Goal: Task Accomplishment & Management: Manage account settings

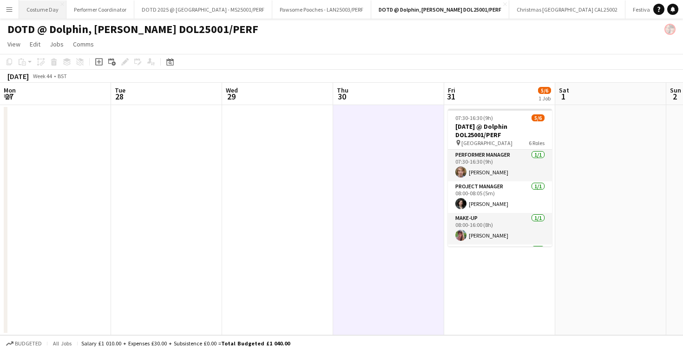
scroll to position [77, 0]
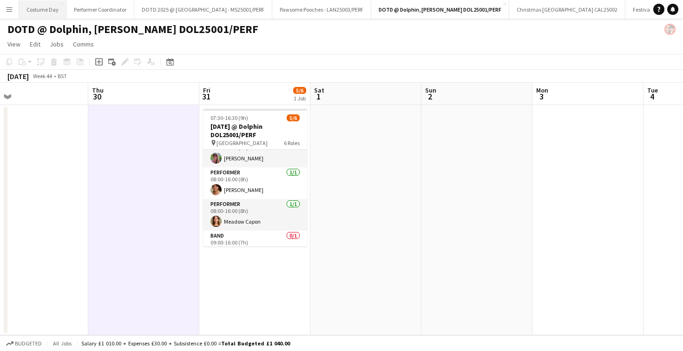
click at [54, 11] on button "Costume Day Close" at bounding box center [42, 9] width 47 height 18
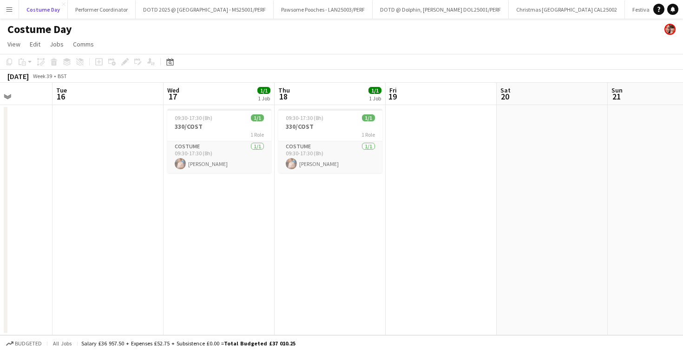
scroll to position [0, 281]
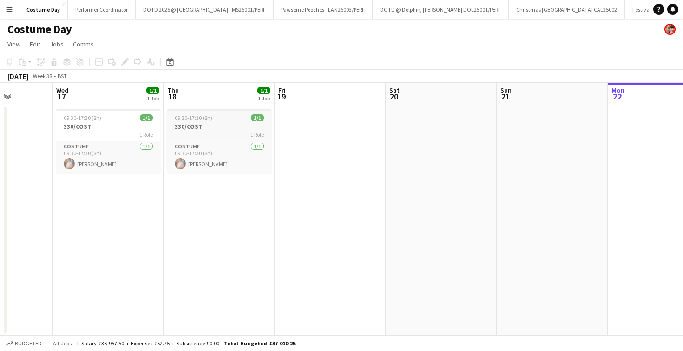
click at [183, 127] on h3 "330/COST" at bounding box center [219, 126] width 104 height 8
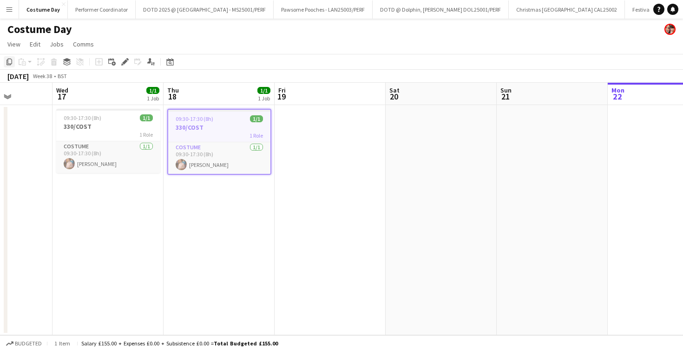
click at [8, 63] on icon "Copy" at bounding box center [9, 61] width 7 height 7
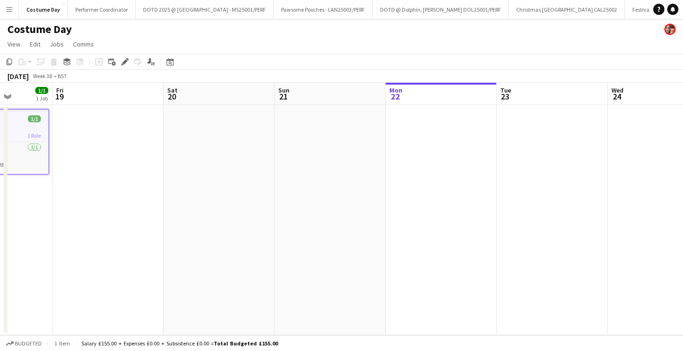
scroll to position [0, 275]
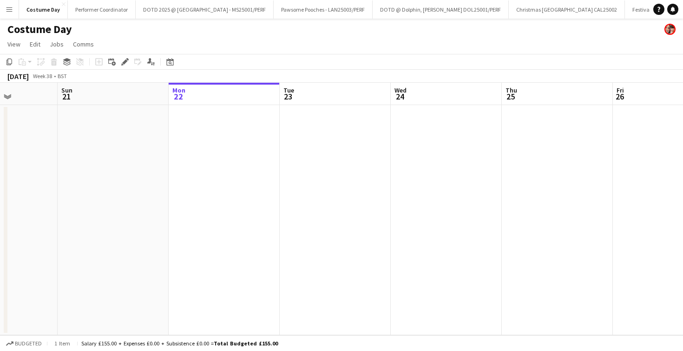
click at [311, 151] on app-date-cell at bounding box center [335, 220] width 111 height 230
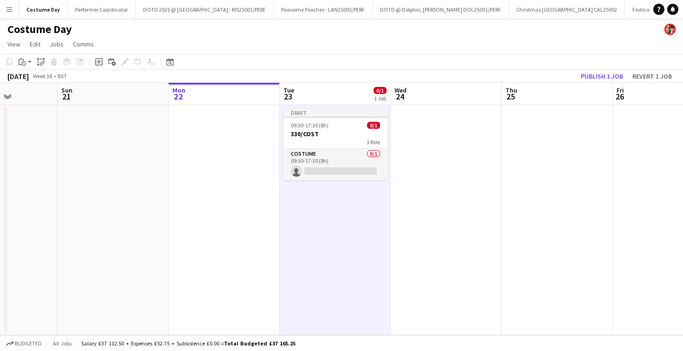
click at [415, 154] on app-date-cell at bounding box center [446, 220] width 111 height 230
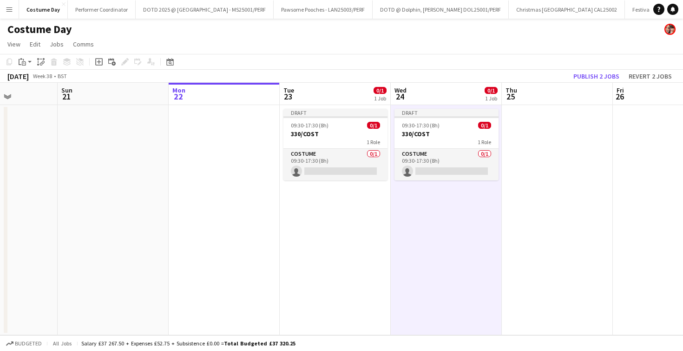
click at [535, 154] on app-date-cell at bounding box center [557, 220] width 111 height 230
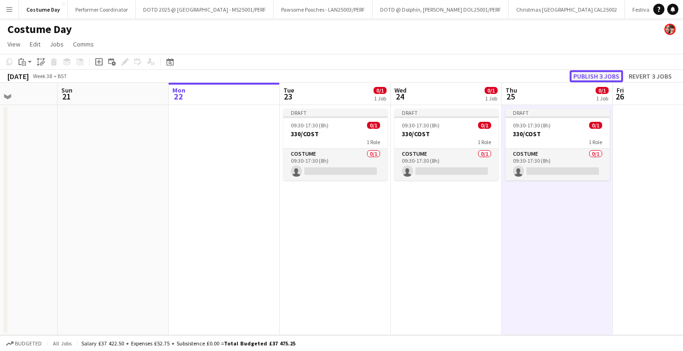
click at [584, 76] on button "Publish 3 jobs" at bounding box center [595, 76] width 53 height 12
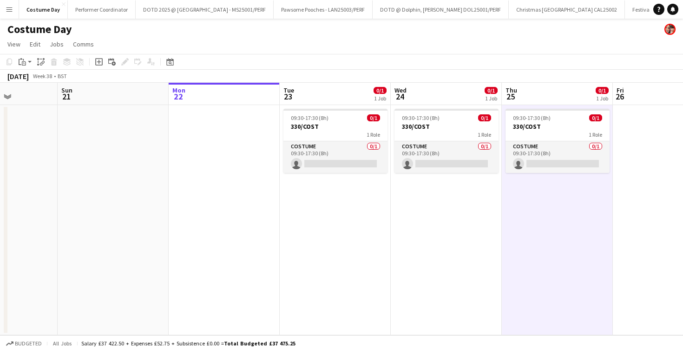
click at [9, 11] on app-icon "Menu" at bounding box center [9, 9] width 7 height 7
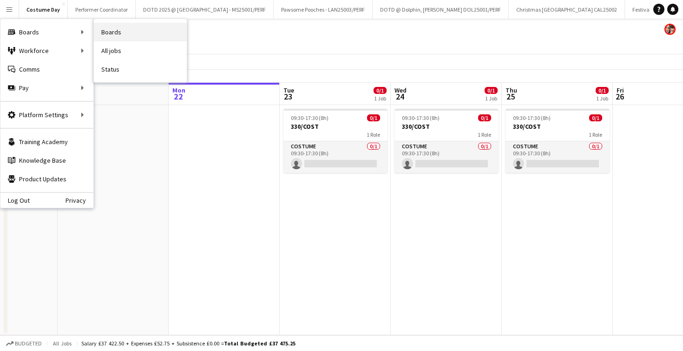
click at [111, 29] on link "Boards" at bounding box center [140, 32] width 93 height 19
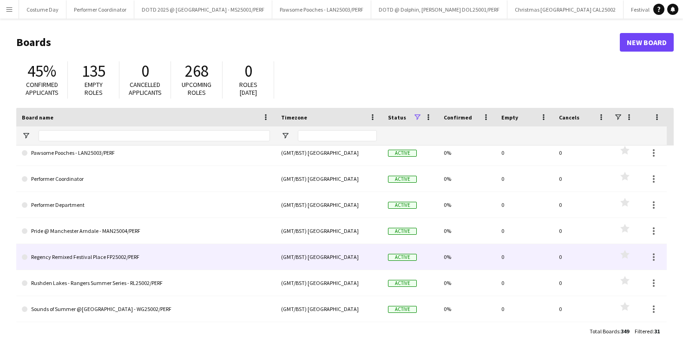
scroll to position [3, 0]
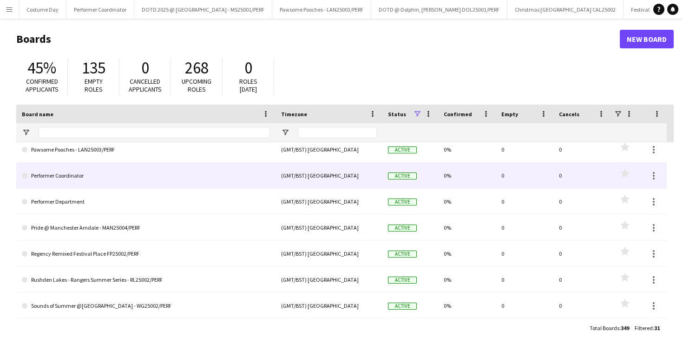
click at [114, 178] on link "Performer Coordinator" at bounding box center [146, 176] width 248 height 26
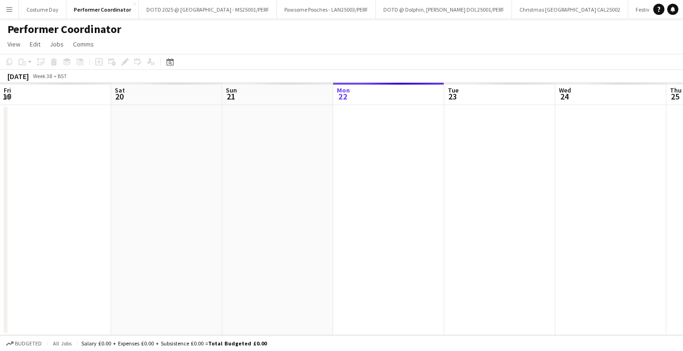
scroll to position [0, 222]
click at [172, 61] on icon "Date picker" at bounding box center [169, 61] width 7 height 7
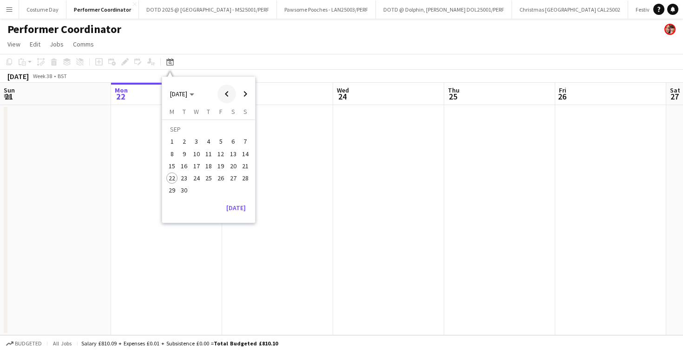
click at [230, 88] on span "Previous month" at bounding box center [226, 94] width 19 height 19
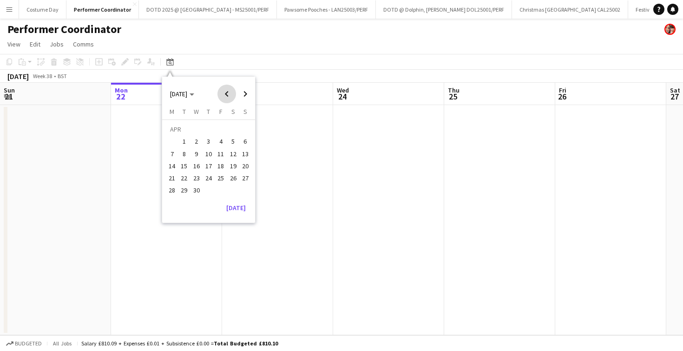
click at [230, 88] on span "Previous month" at bounding box center [226, 94] width 19 height 19
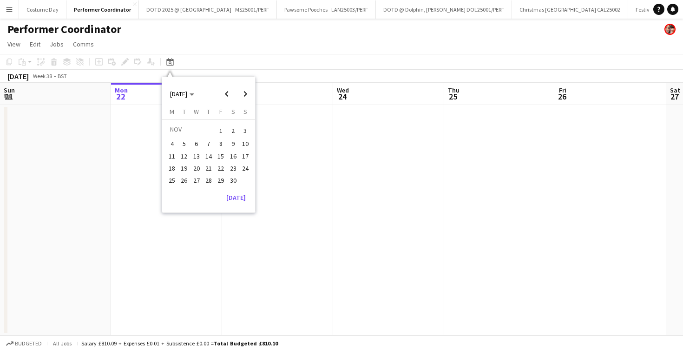
click at [175, 148] on span "4" at bounding box center [171, 143] width 11 height 11
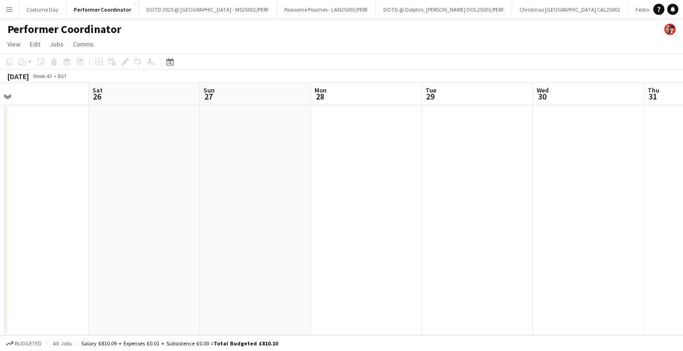
scroll to position [0, 273]
click at [6, 6] on app-icon "Menu" at bounding box center [9, 9] width 7 height 7
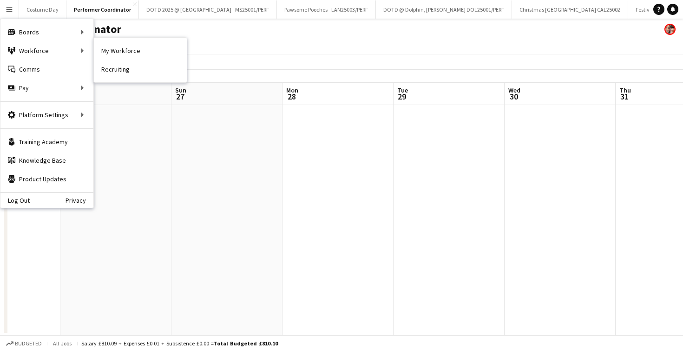
click at [138, 38] on nav "My Workforce Recruiting" at bounding box center [140, 60] width 93 height 45
click at [136, 48] on link "My Workforce" at bounding box center [140, 50] width 93 height 19
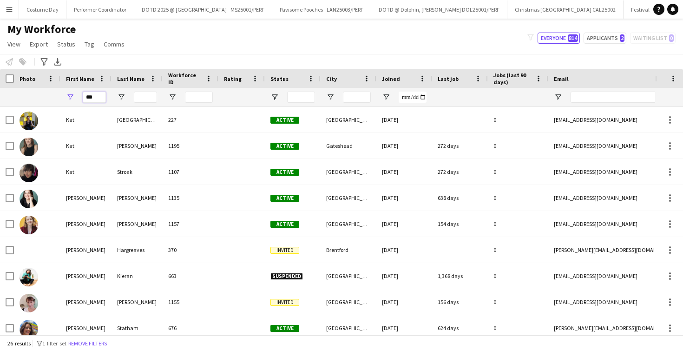
click at [98, 93] on input "***" at bounding box center [94, 97] width 23 height 11
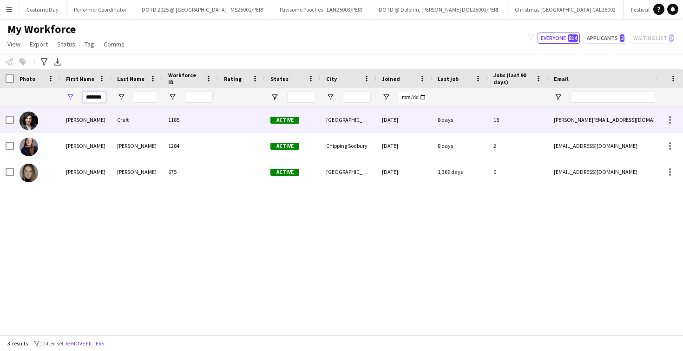
type input "*******"
click at [97, 128] on div "[PERSON_NAME]" at bounding box center [85, 120] width 51 height 26
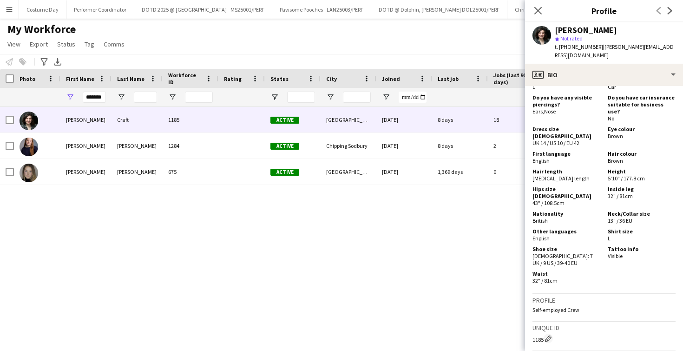
scroll to position [665, 0]
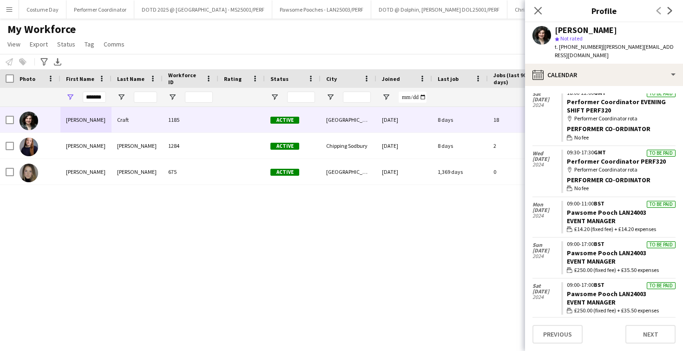
scroll to position [2610, 0]
click at [595, 162] on link "Performer Coordinator PERF320" at bounding box center [616, 161] width 99 height 8
click at [600, 159] on link "Performer Coordinator PERF320" at bounding box center [616, 161] width 99 height 8
click at [98, 96] on input "*******" at bounding box center [94, 97] width 23 height 11
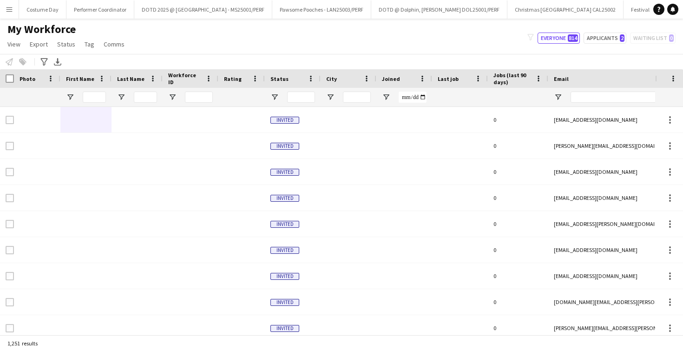
click at [50, 58] on app-workforce-advanced-filters "Advanced filters Advanced filters Availability Start Time End Time Skills Role …" at bounding box center [45, 61] width 13 height 11
click at [46, 58] on icon at bounding box center [43, 61] width 7 height 7
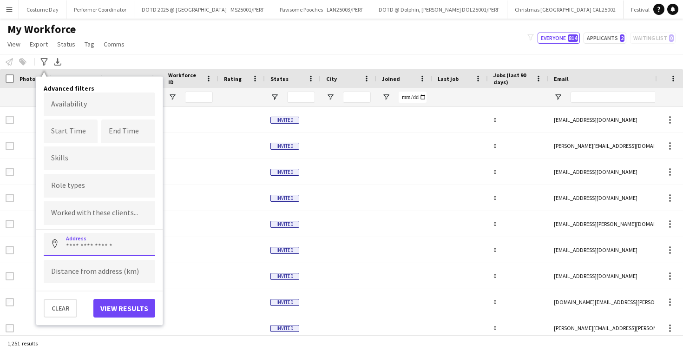
click at [84, 242] on input at bounding box center [99, 244] width 111 height 23
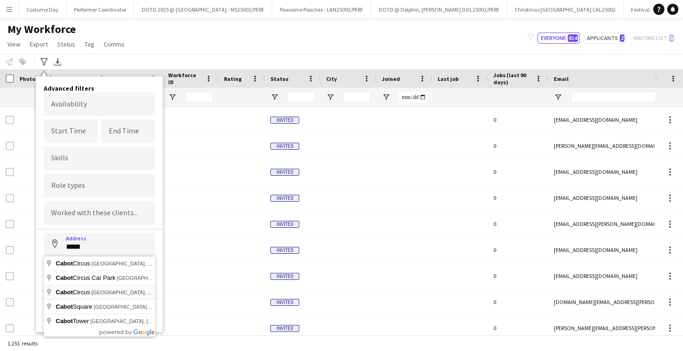
type input "**********"
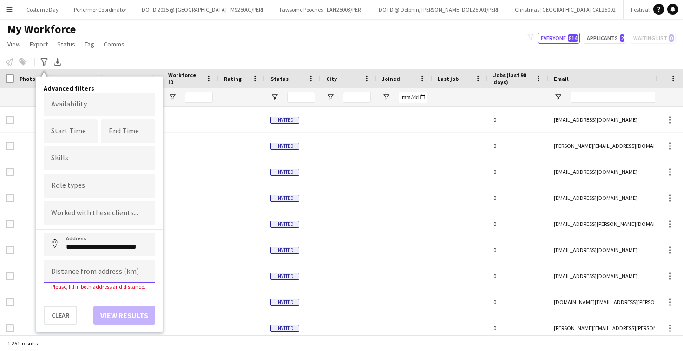
click at [78, 278] on input at bounding box center [99, 271] width 111 height 23
type input "****"
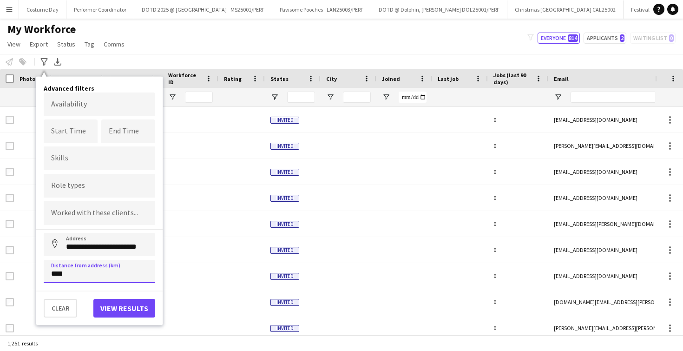
click button "Address" at bounding box center [55, 244] width 22 height 22
type input "**********"
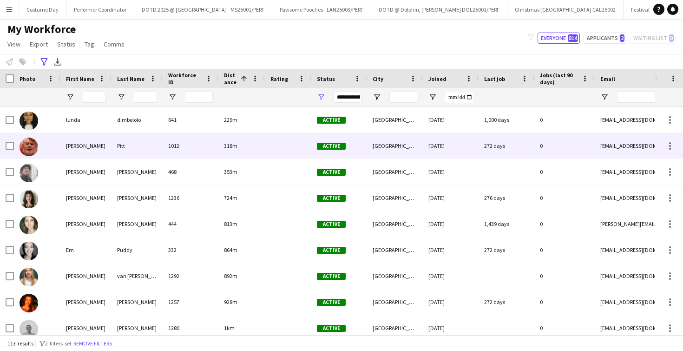
click at [124, 158] on div "Pitt" at bounding box center [136, 146] width 51 height 26
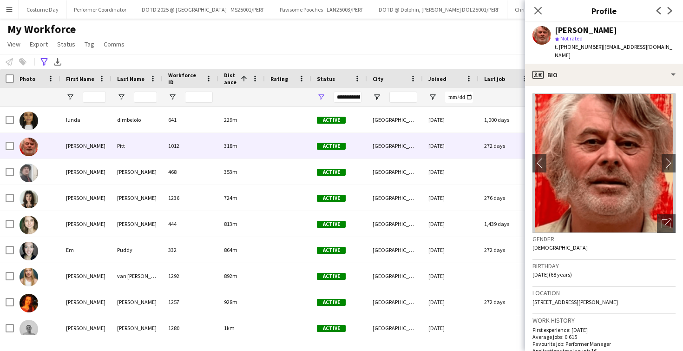
scroll to position [635, 0]
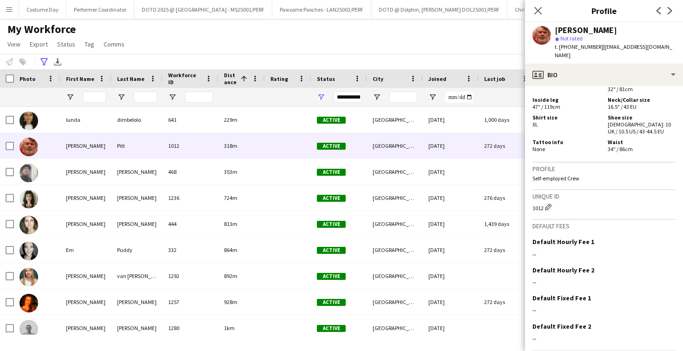
click at [569, 343] on app-crew-profile-bio "chevron-left chevron-right Open photos pop-in Gender [DEMOGRAPHIC_DATA] Birthda…" at bounding box center [604, 218] width 158 height 265
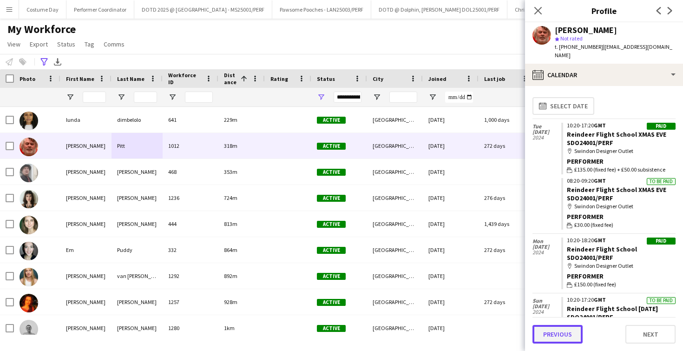
click at [569, 330] on button "Previous" at bounding box center [557, 334] width 50 height 19
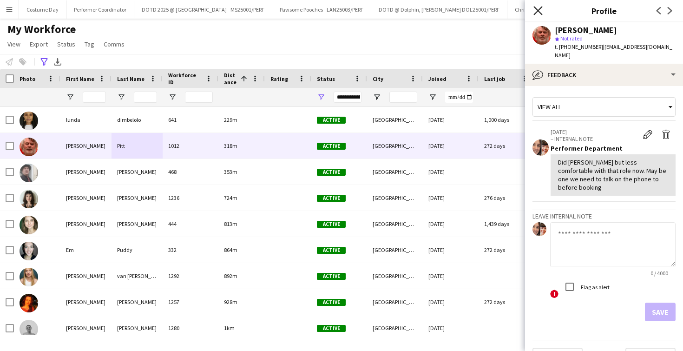
click at [537, 12] on icon "Close pop-in" at bounding box center [537, 10] width 9 height 9
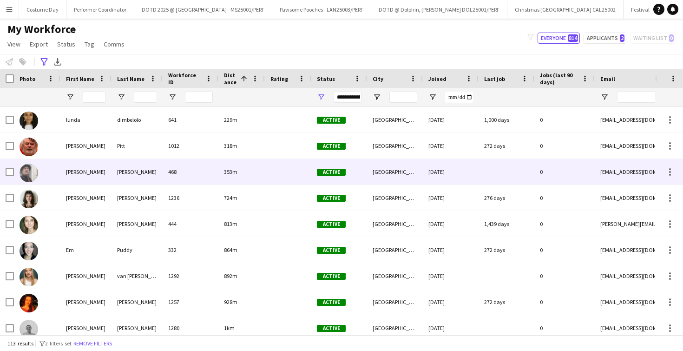
click at [71, 168] on div "[PERSON_NAME]" at bounding box center [85, 172] width 51 height 26
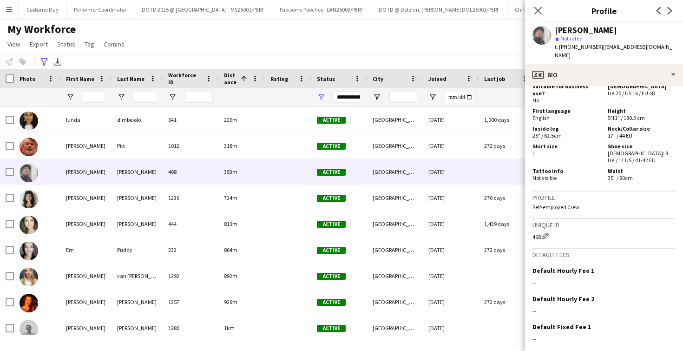
scroll to position [521, 0]
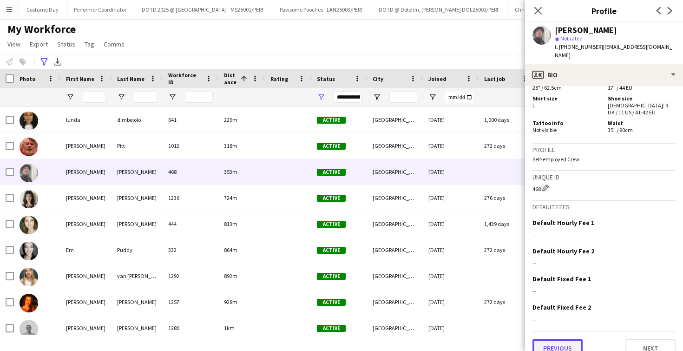
click at [559, 339] on button "Previous" at bounding box center [557, 348] width 50 height 19
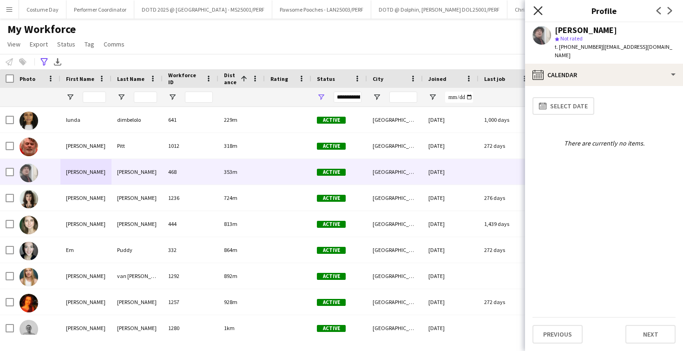
click at [540, 12] on icon at bounding box center [537, 10] width 9 height 9
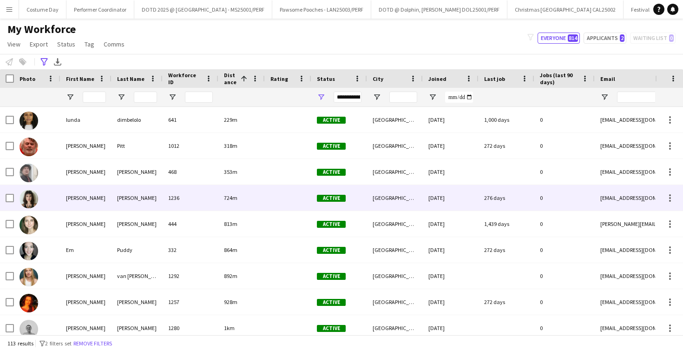
click at [93, 206] on div "[PERSON_NAME]" at bounding box center [85, 198] width 51 height 26
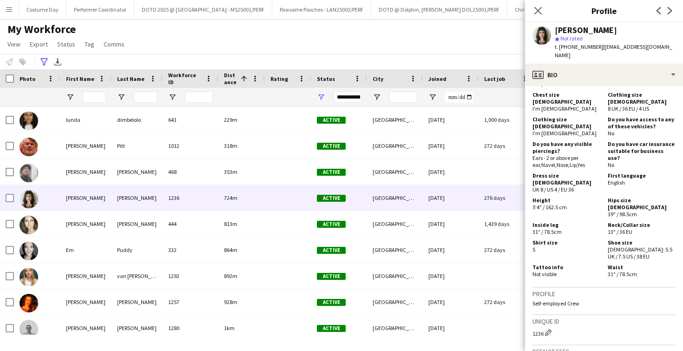
scroll to position [563, 0]
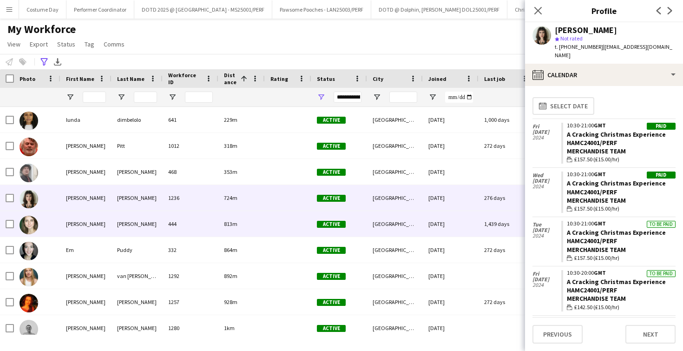
click at [118, 218] on div "[PERSON_NAME]" at bounding box center [136, 224] width 51 height 26
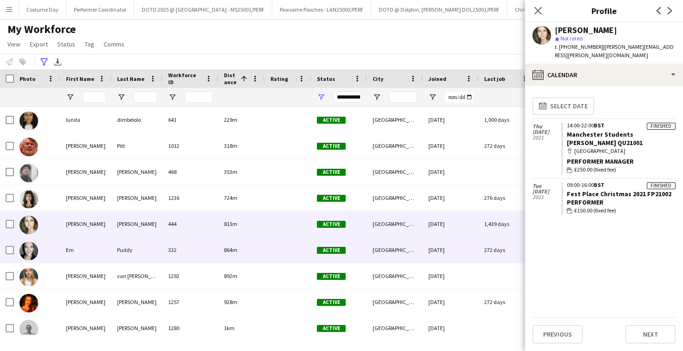
click at [96, 252] on div "Em" at bounding box center [85, 250] width 51 height 26
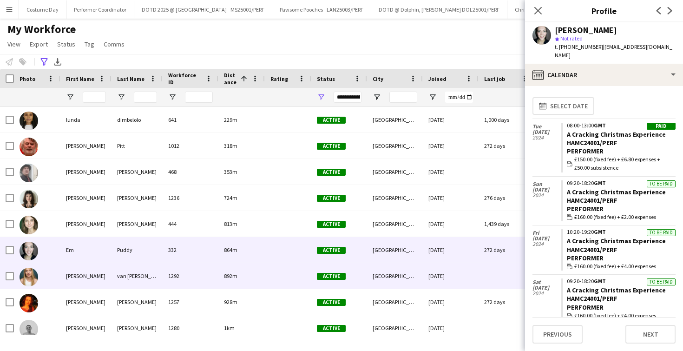
click at [75, 283] on div "[PERSON_NAME]" at bounding box center [85, 276] width 51 height 26
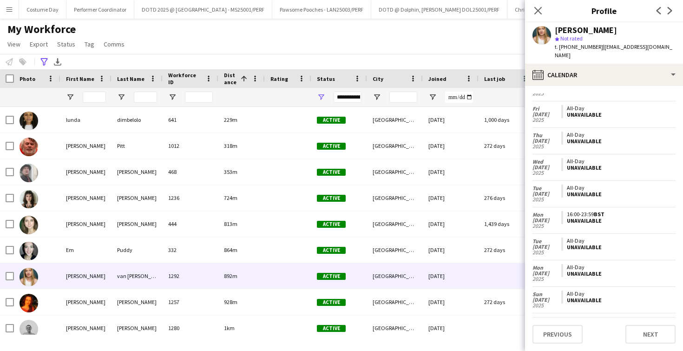
scroll to position [0, 0]
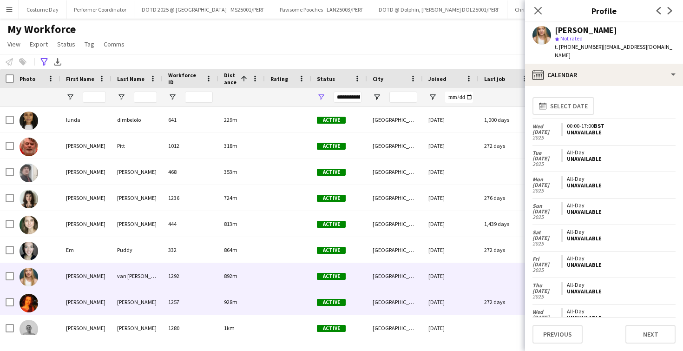
click at [67, 296] on div "[PERSON_NAME]" at bounding box center [85, 302] width 51 height 26
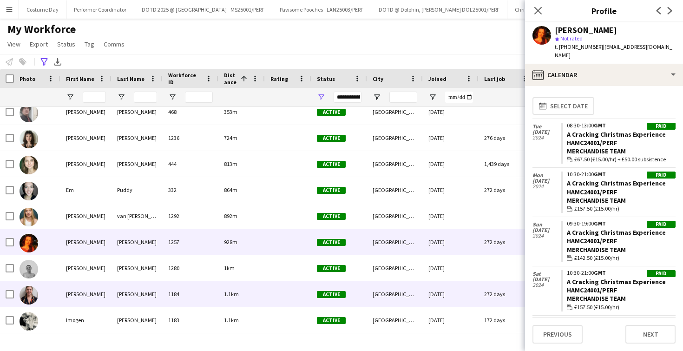
scroll to position [71, 0]
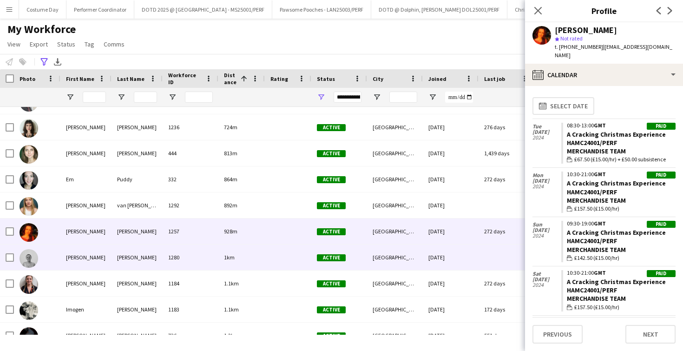
click at [82, 258] on div "[PERSON_NAME]" at bounding box center [85, 257] width 51 height 26
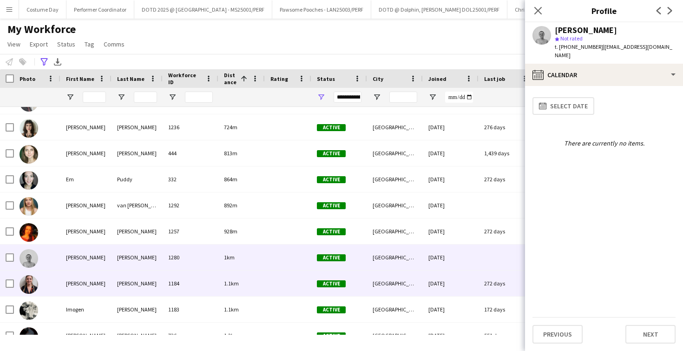
click at [142, 294] on div "[PERSON_NAME]" at bounding box center [136, 283] width 51 height 26
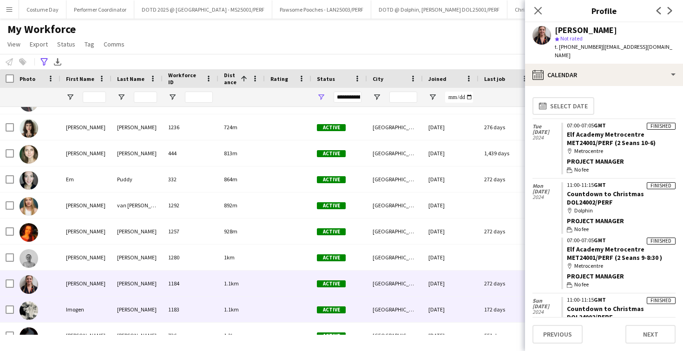
click at [152, 306] on div "[PERSON_NAME]" at bounding box center [136, 309] width 51 height 26
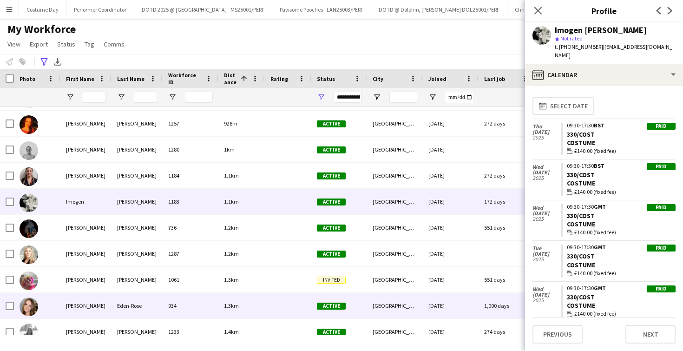
scroll to position [179, 0]
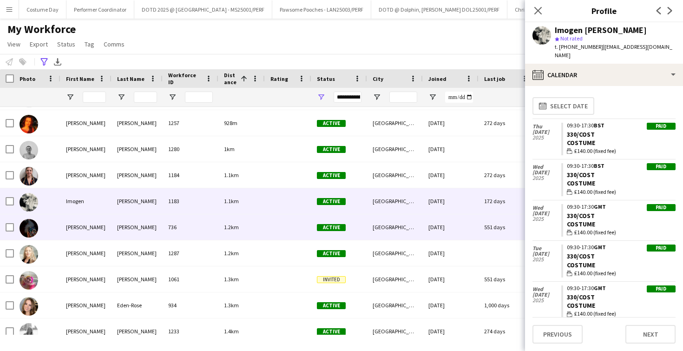
click at [138, 235] on div "[PERSON_NAME]" at bounding box center [136, 227] width 51 height 26
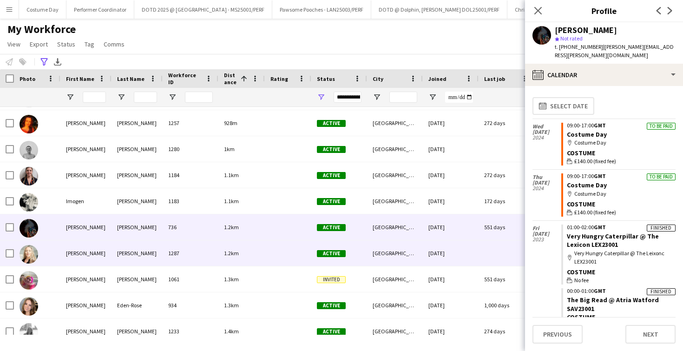
click at [99, 247] on div "[PERSON_NAME]" at bounding box center [85, 253] width 51 height 26
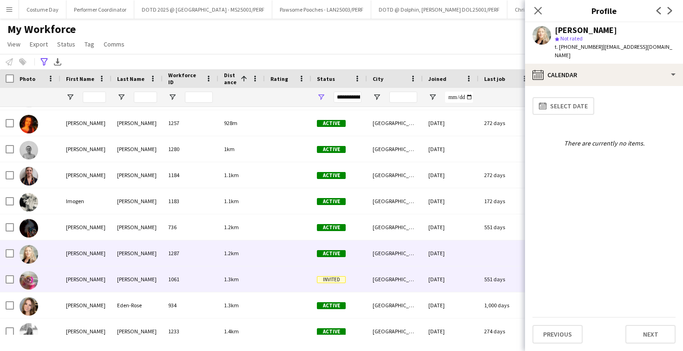
click at [119, 284] on div "[PERSON_NAME]" at bounding box center [136, 279] width 51 height 26
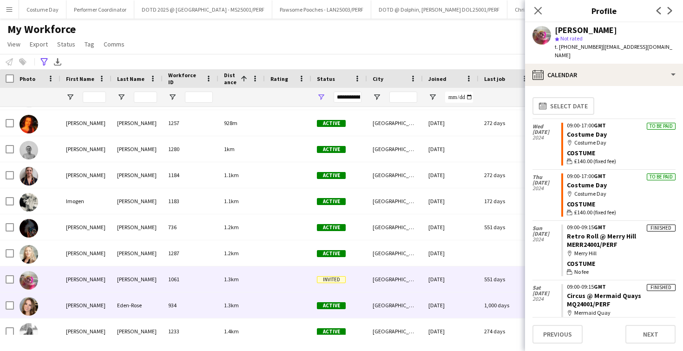
click at [114, 303] on div "Eden-Rose" at bounding box center [136, 305] width 51 height 26
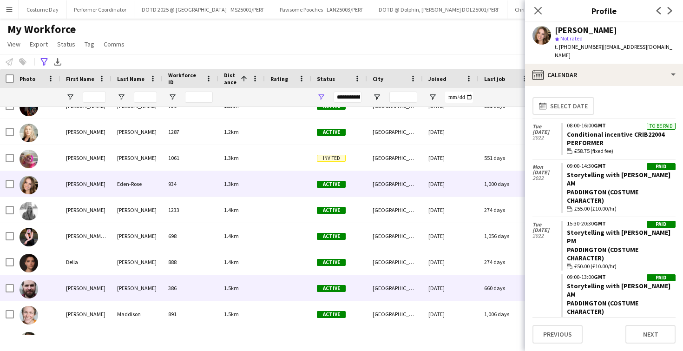
scroll to position [302, 0]
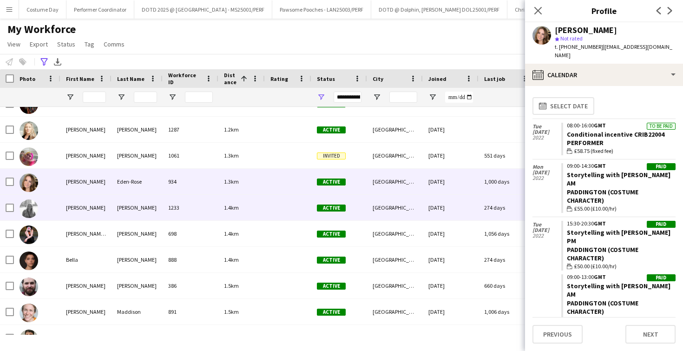
click at [87, 211] on div "[PERSON_NAME]" at bounding box center [85, 208] width 51 height 26
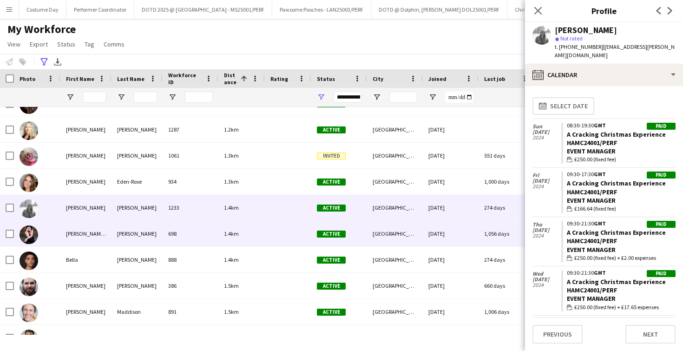
click at [130, 239] on div "[PERSON_NAME]" at bounding box center [136, 234] width 51 height 26
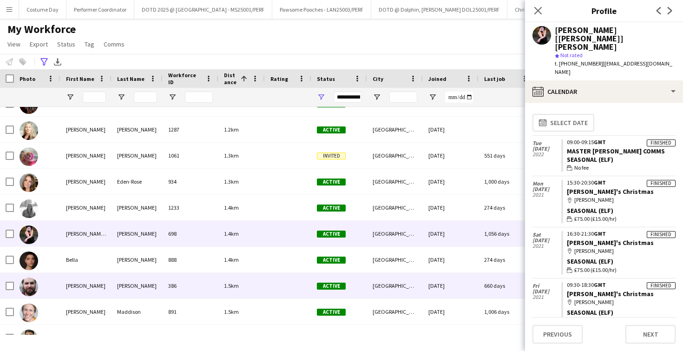
click at [119, 270] on div "[PERSON_NAME]" at bounding box center [136, 260] width 51 height 26
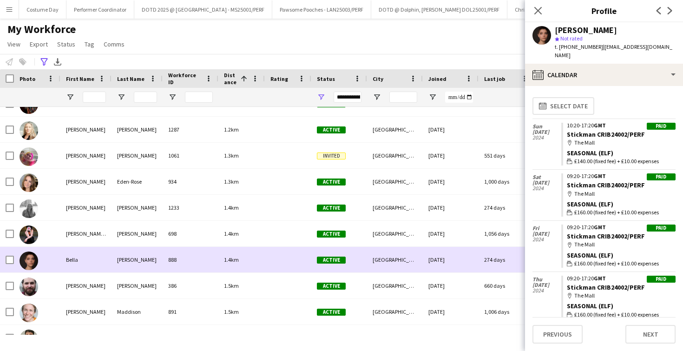
click at [105, 281] on div "[PERSON_NAME]" at bounding box center [85, 286] width 51 height 26
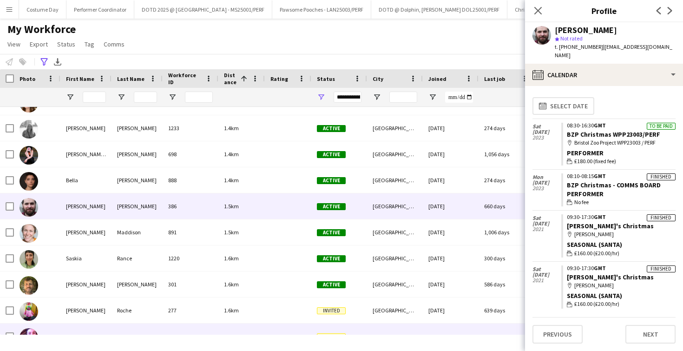
scroll to position [382, 0]
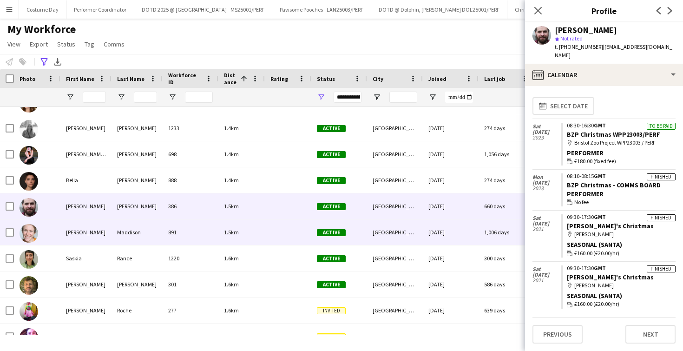
click at [113, 233] on div "Maddison" at bounding box center [136, 232] width 51 height 26
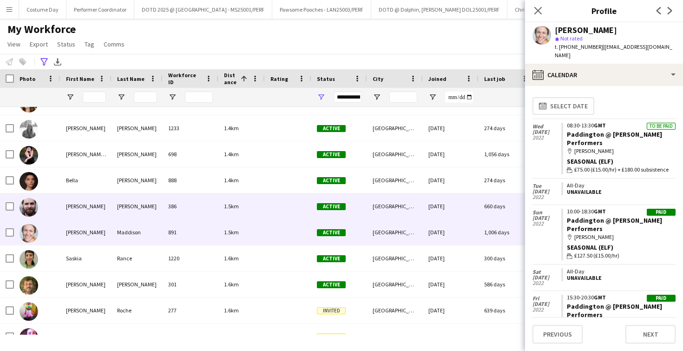
scroll to position [485, 0]
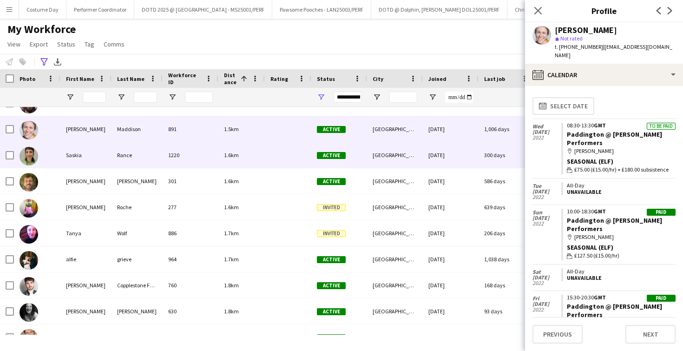
click at [108, 154] on div "Saskia" at bounding box center [85, 155] width 51 height 26
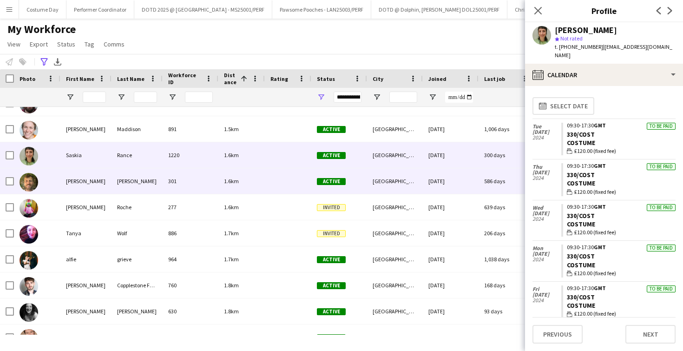
click at [117, 176] on div "[PERSON_NAME]" at bounding box center [136, 181] width 51 height 26
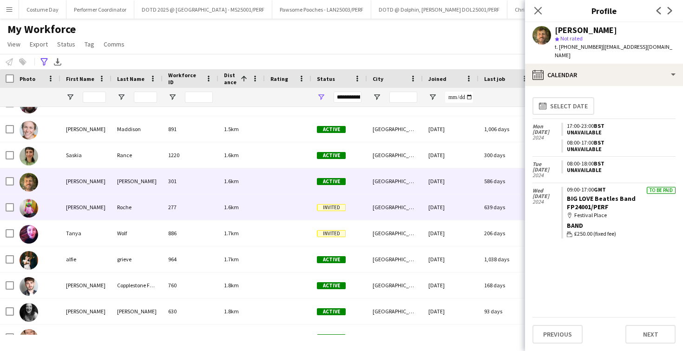
click at [104, 204] on div "[PERSON_NAME]" at bounding box center [85, 207] width 51 height 26
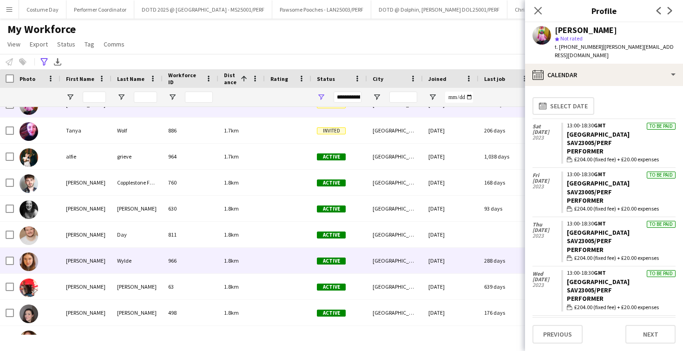
scroll to position [593, 0]
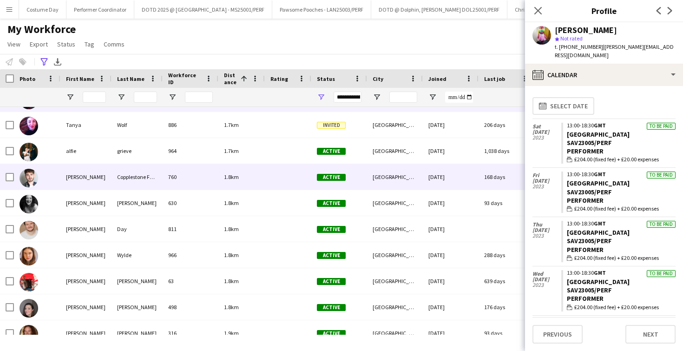
click at [104, 178] on div "[PERSON_NAME]" at bounding box center [85, 177] width 51 height 26
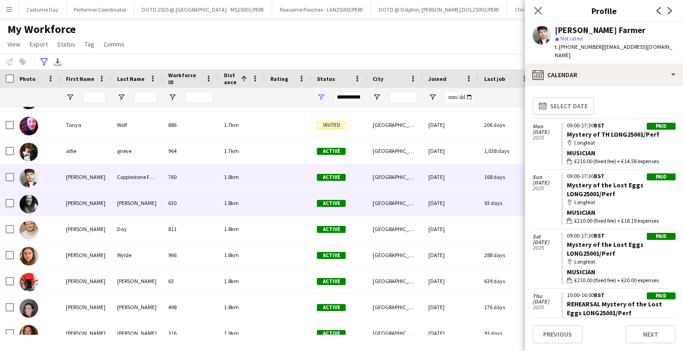
click at [118, 206] on div "[PERSON_NAME]" at bounding box center [136, 203] width 51 height 26
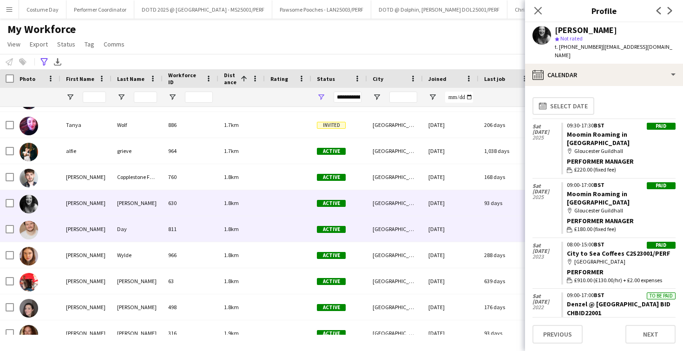
click at [120, 235] on div "Day" at bounding box center [136, 229] width 51 height 26
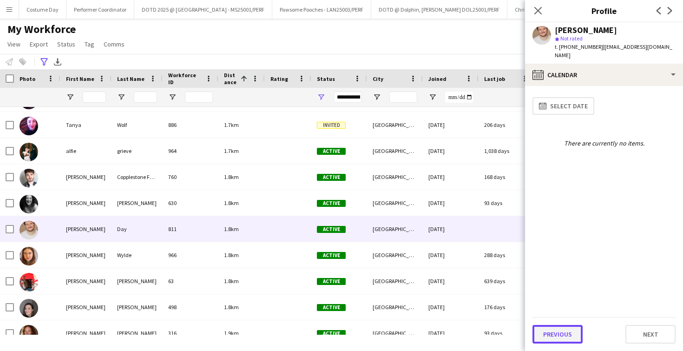
click at [558, 328] on button "Previous" at bounding box center [557, 334] width 50 height 19
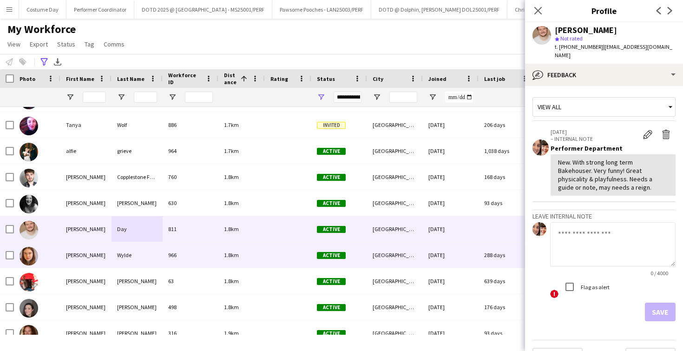
click at [111, 265] on div "[PERSON_NAME]" at bounding box center [85, 255] width 51 height 26
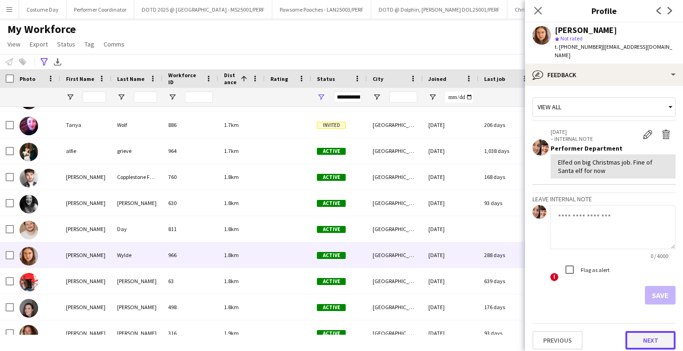
click at [636, 331] on button "Next" at bounding box center [650, 340] width 50 height 19
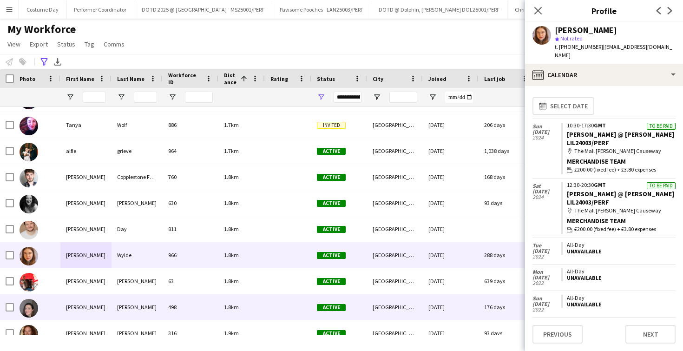
click at [120, 294] on div "[PERSON_NAME]" at bounding box center [136, 307] width 51 height 26
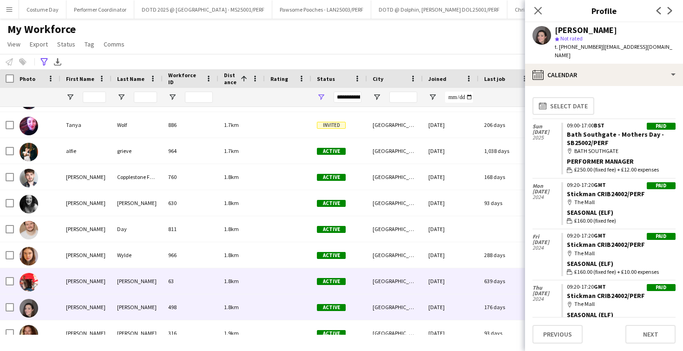
click at [120, 281] on div "[PERSON_NAME]" at bounding box center [136, 281] width 51 height 26
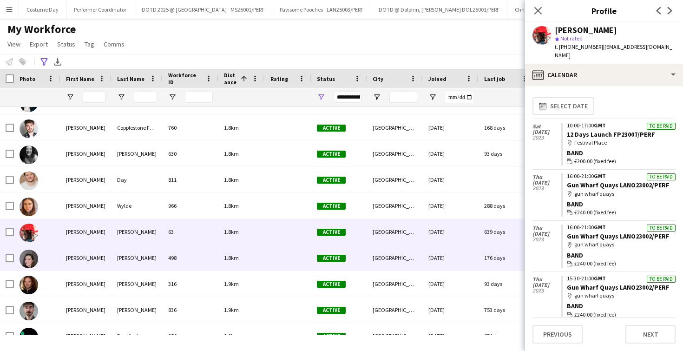
scroll to position [655, 0]
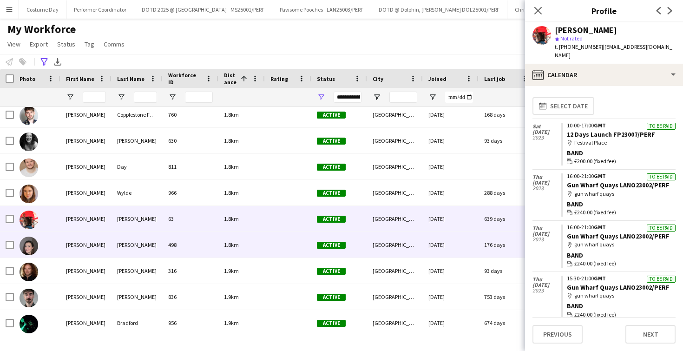
click at [139, 251] on div "[PERSON_NAME]" at bounding box center [136, 245] width 51 height 26
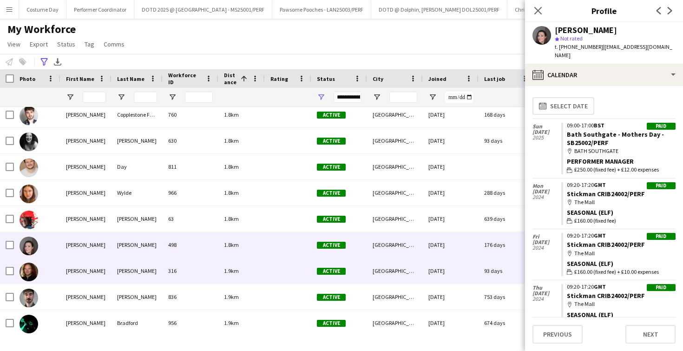
click at [128, 272] on div "[PERSON_NAME]" at bounding box center [136, 271] width 51 height 26
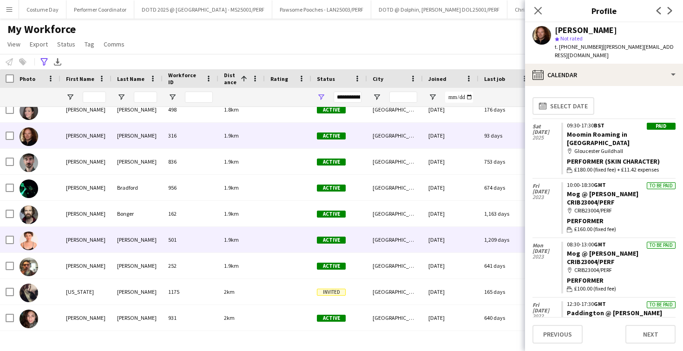
scroll to position [791, 0]
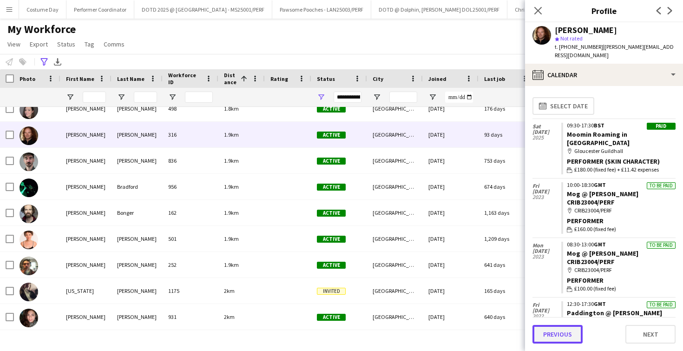
click at [562, 338] on button "Previous" at bounding box center [557, 334] width 50 height 19
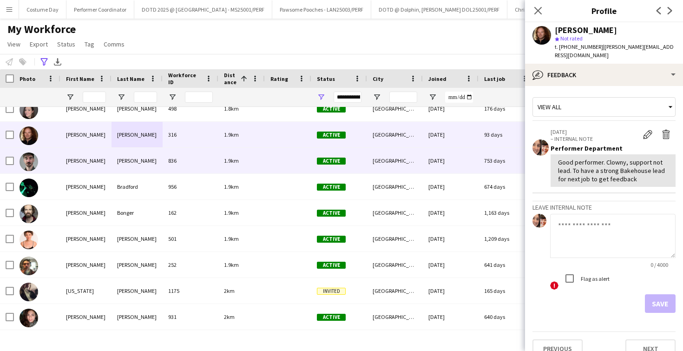
click at [110, 165] on div "[PERSON_NAME]" at bounding box center [85, 161] width 51 height 26
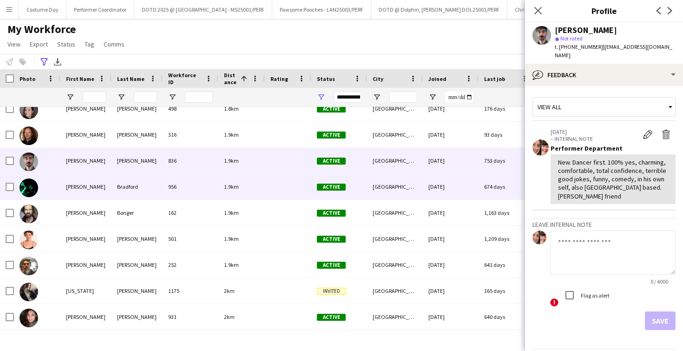
click at [105, 182] on div "[PERSON_NAME]" at bounding box center [85, 187] width 51 height 26
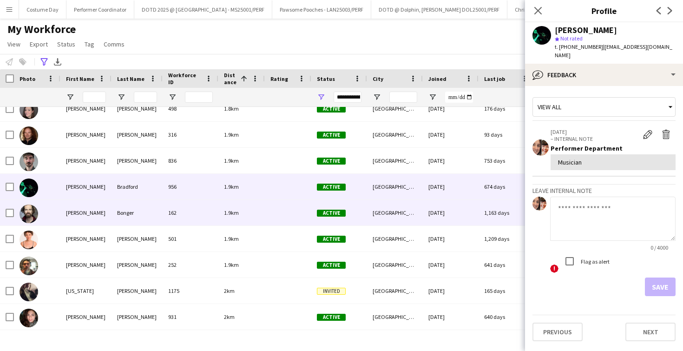
click at [101, 212] on div "[PERSON_NAME]" at bounding box center [85, 213] width 51 height 26
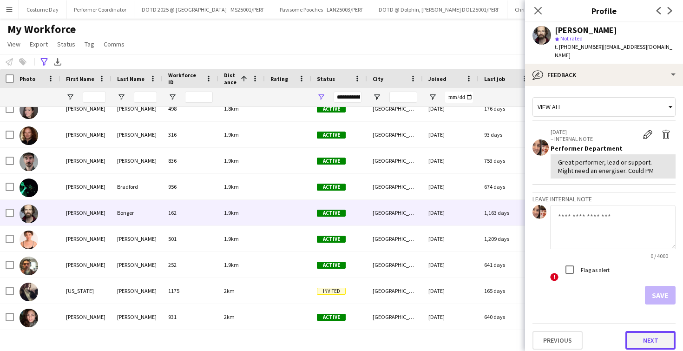
click at [642, 334] on button "Next" at bounding box center [650, 340] width 50 height 19
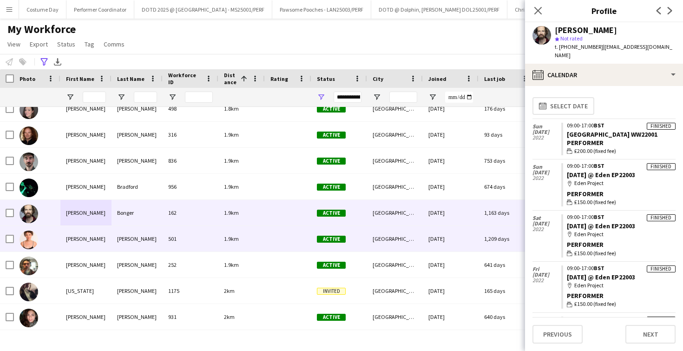
click at [137, 240] on div "[PERSON_NAME]" at bounding box center [136, 239] width 51 height 26
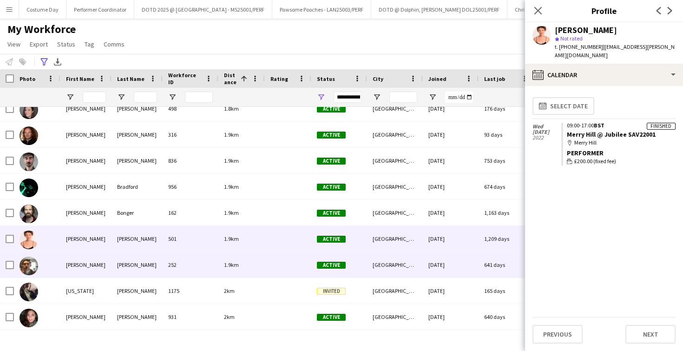
click at [86, 269] on div "[PERSON_NAME]" at bounding box center [85, 265] width 51 height 26
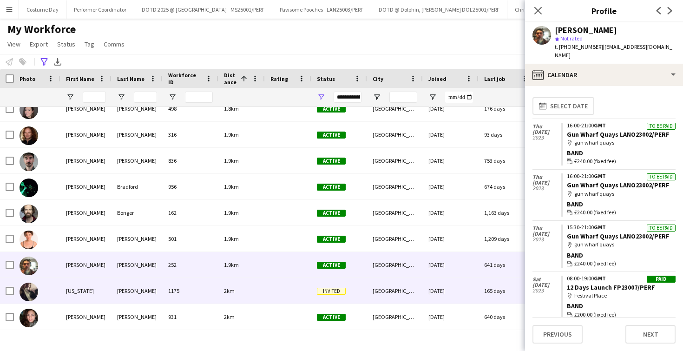
click at [84, 285] on div "[US_STATE]" at bounding box center [85, 291] width 51 height 26
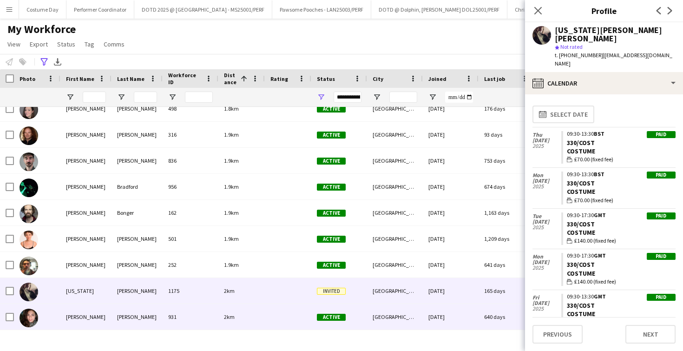
click at [88, 310] on div "[PERSON_NAME]" at bounding box center [85, 317] width 51 height 26
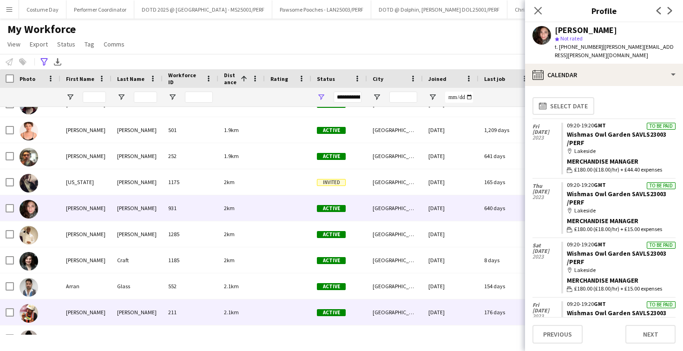
scroll to position [948, 0]
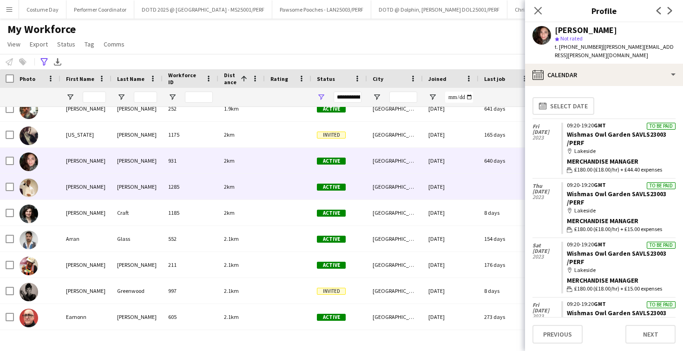
click at [143, 194] on div "[PERSON_NAME]" at bounding box center [136, 187] width 51 height 26
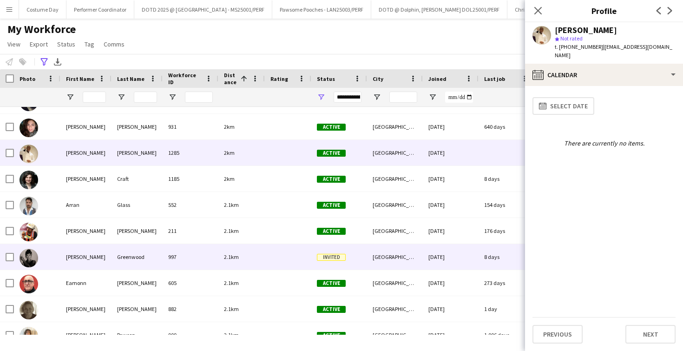
scroll to position [981, 0]
click at [105, 260] on div "[PERSON_NAME]" at bounding box center [85, 257] width 51 height 26
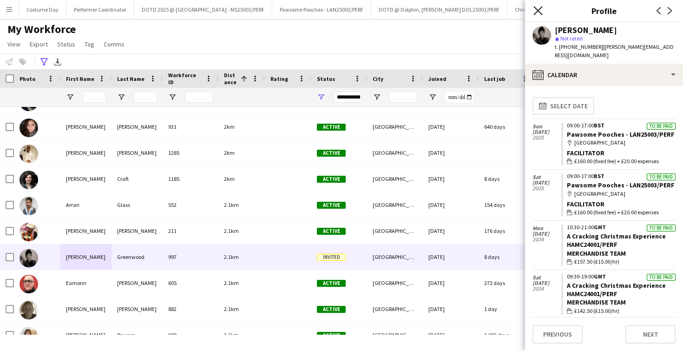
click at [535, 11] on icon "Close pop-in" at bounding box center [537, 10] width 9 height 9
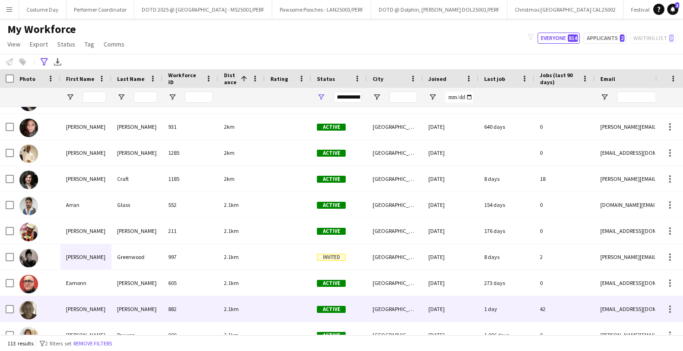
scroll to position [1060, 0]
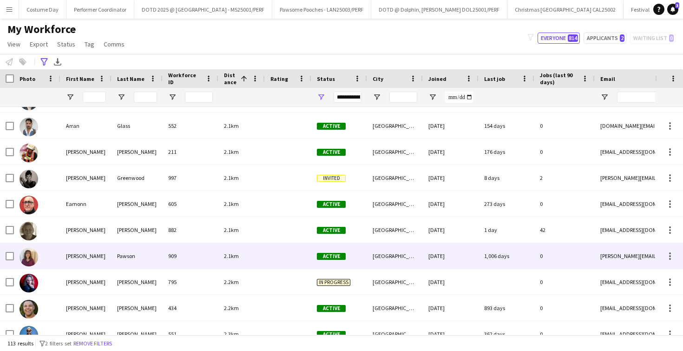
click at [111, 256] on div "Pawson" at bounding box center [136, 256] width 51 height 26
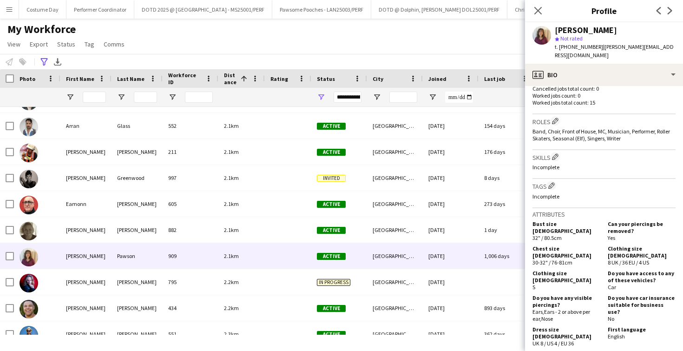
scroll to position [558, 0]
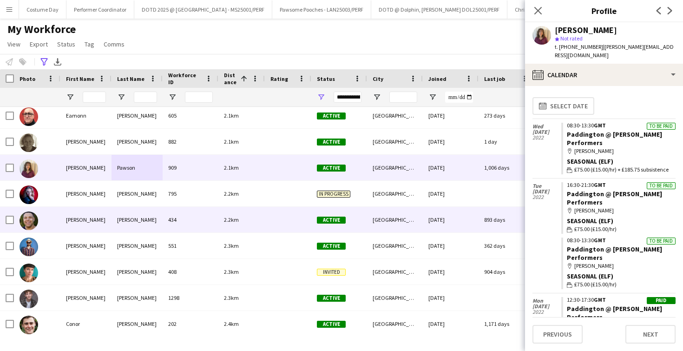
scroll to position [1177, 0]
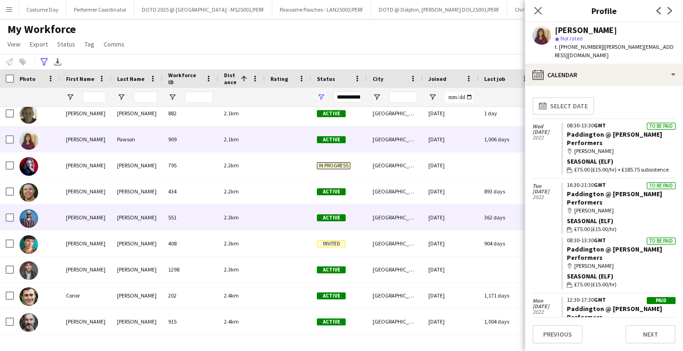
click at [128, 229] on div "[PERSON_NAME]" at bounding box center [136, 217] width 51 height 26
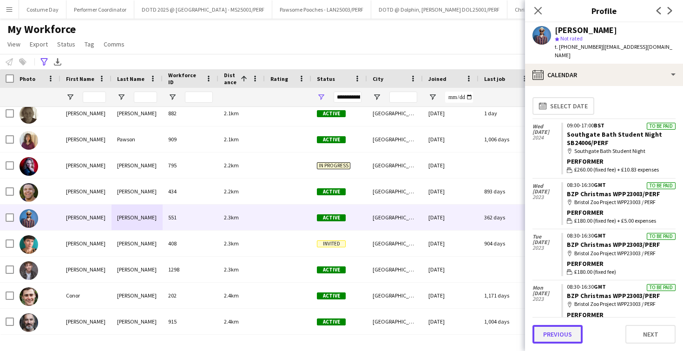
click at [563, 340] on button "Previous" at bounding box center [557, 334] width 50 height 19
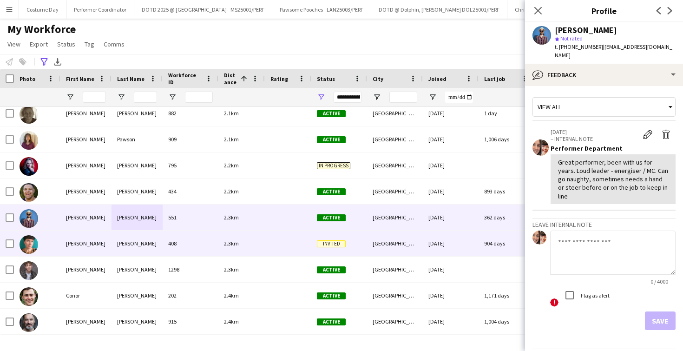
click at [90, 247] on div "[PERSON_NAME]" at bounding box center [85, 243] width 51 height 26
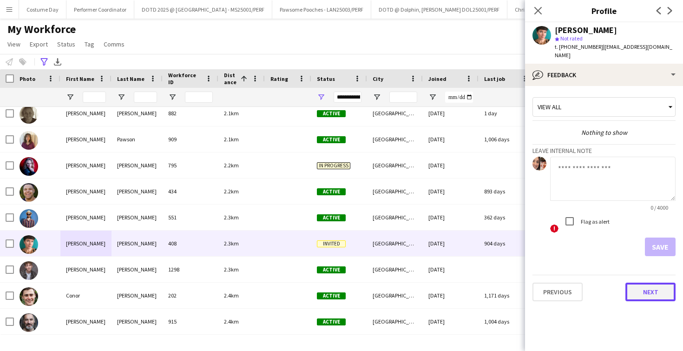
click at [628, 283] on button "Next" at bounding box center [650, 291] width 50 height 19
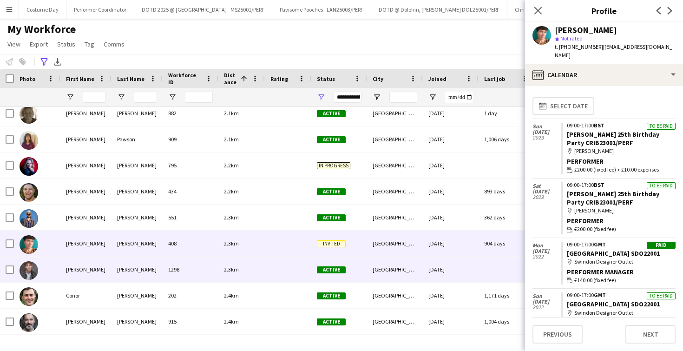
click at [82, 265] on div "[PERSON_NAME]" at bounding box center [85, 269] width 51 height 26
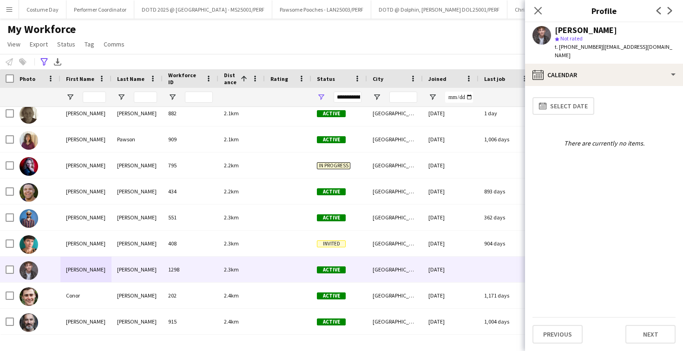
click at [641, 324] on div "Previous Next" at bounding box center [603, 330] width 143 height 26
click at [641, 333] on button "Next" at bounding box center [650, 334] width 50 height 19
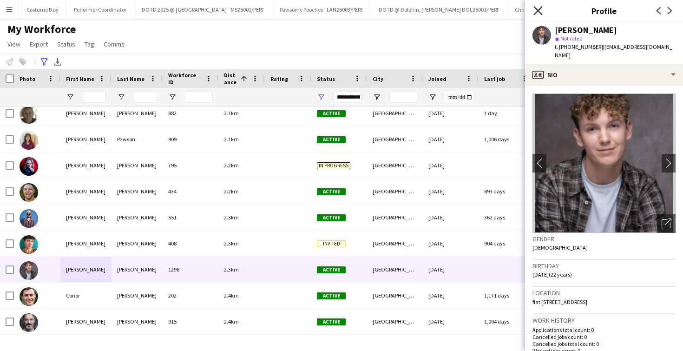
click at [541, 12] on icon "Close pop-in" at bounding box center [537, 10] width 9 height 9
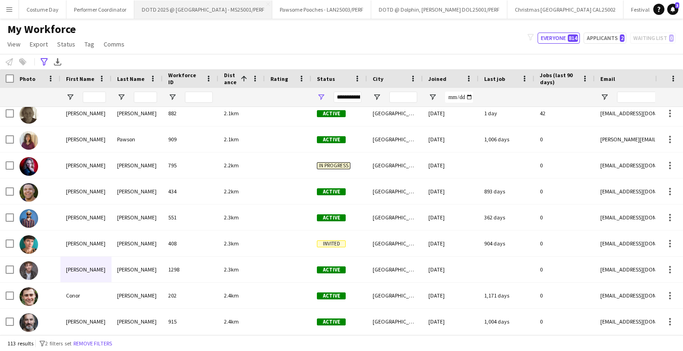
click at [197, 10] on button "DOTD 2025 @ [GEOGRAPHIC_DATA] - MS25001/PERF Close" at bounding box center [203, 9] width 138 height 18
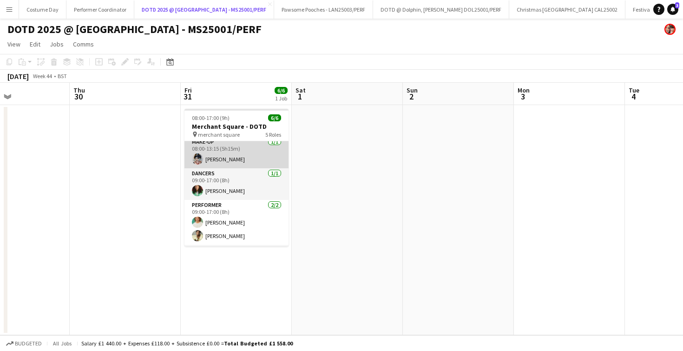
scroll to position [31, 0]
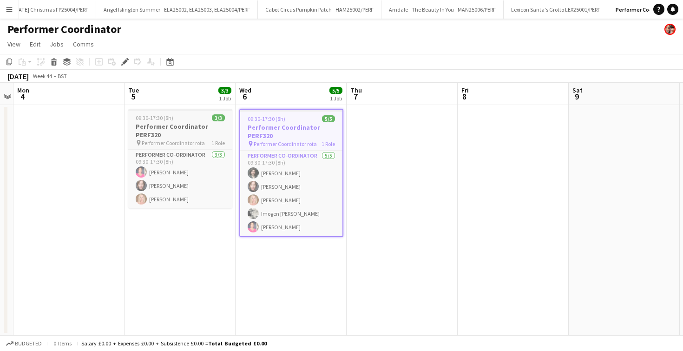
click at [168, 134] on h3 "Performer Coordinator PERF320" at bounding box center [180, 130] width 104 height 17
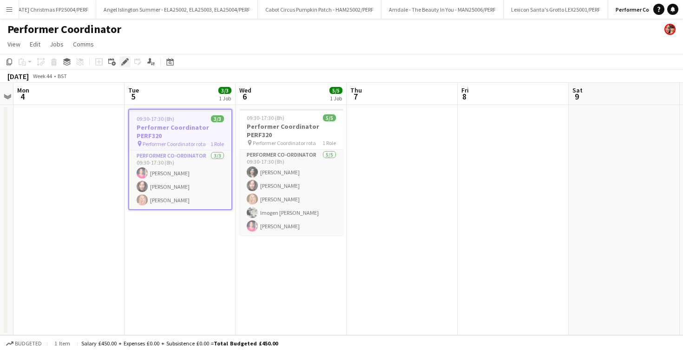
click at [122, 67] on div "Edit" at bounding box center [124, 61] width 11 height 11
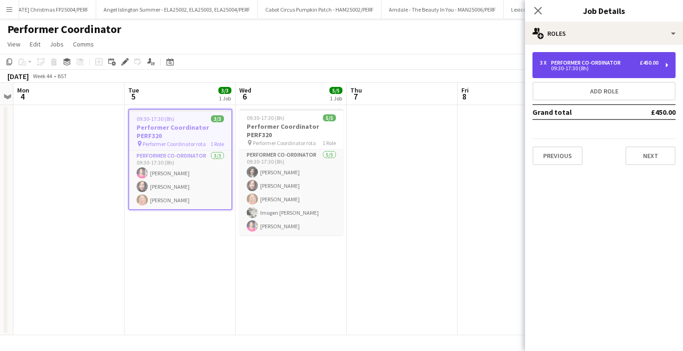
click at [575, 68] on div "09:30-17:30 (8h)" at bounding box center [599, 68] width 118 height 5
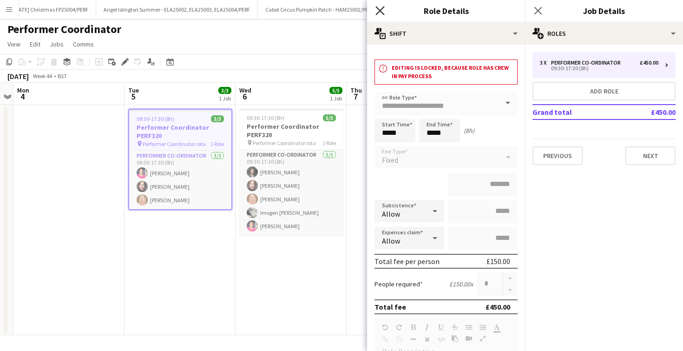
click at [379, 12] on icon at bounding box center [379, 10] width 9 height 9
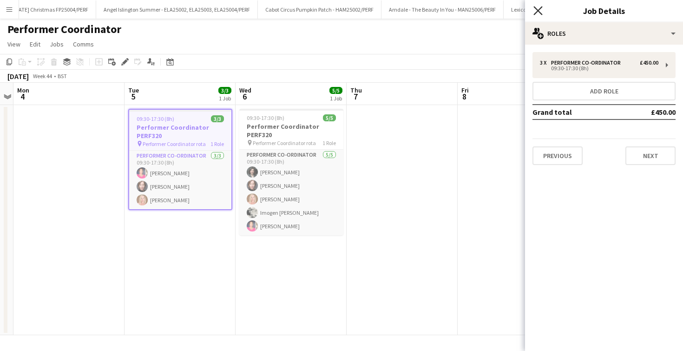
click at [538, 12] on icon "Close pop-in" at bounding box center [537, 10] width 9 height 9
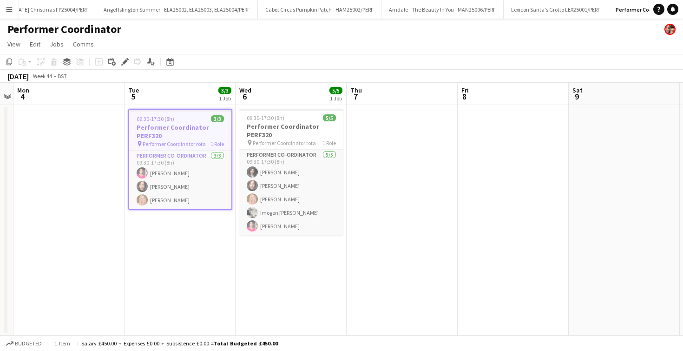
click at [270, 44] on app-page-menu "View Day view expanded Day view collapsed Month view Date picker Jump to today …" at bounding box center [341, 45] width 683 height 18
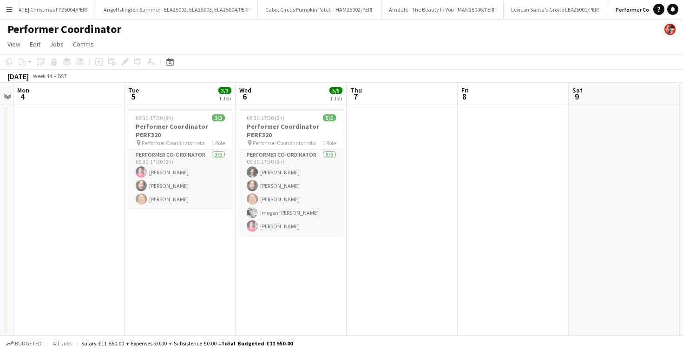
click at [141, 268] on app-date-cell "09:30-17:30 (8h) 3/3 Performer Coordinator PERF320 pin Performer Coordinator ro…" at bounding box center [179, 220] width 111 height 230
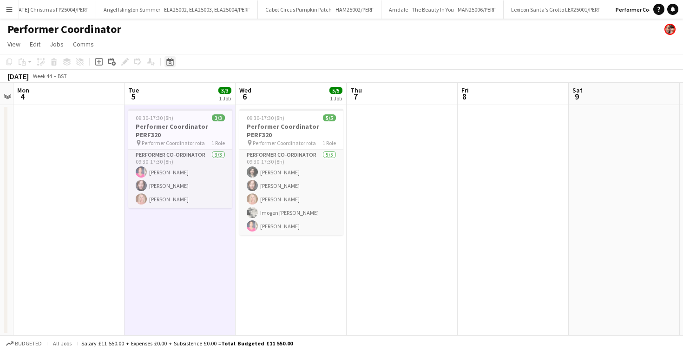
click at [171, 58] on div "Date picker" at bounding box center [169, 61] width 11 height 11
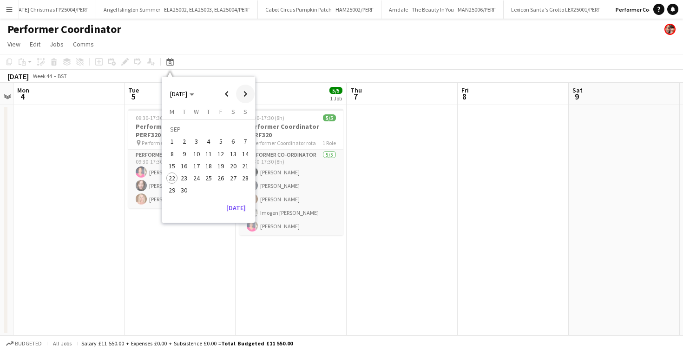
click at [244, 92] on span "Next month" at bounding box center [245, 94] width 19 height 19
click at [185, 146] on span "4" at bounding box center [184, 143] width 11 height 11
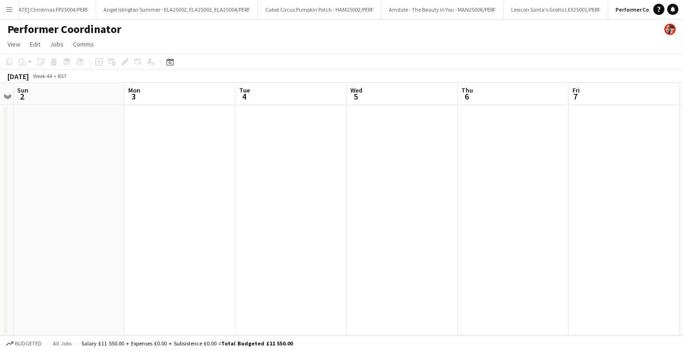
click at [457, 144] on app-date-cell at bounding box center [402, 220] width 111 height 230
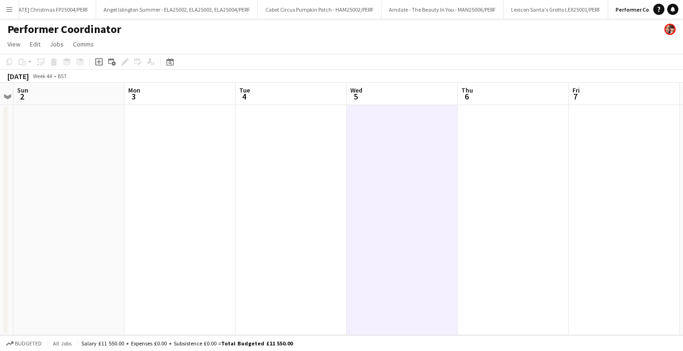
scroll to position [0, 319]
click at [473, 144] on app-date-cell at bounding box center [513, 220] width 111 height 230
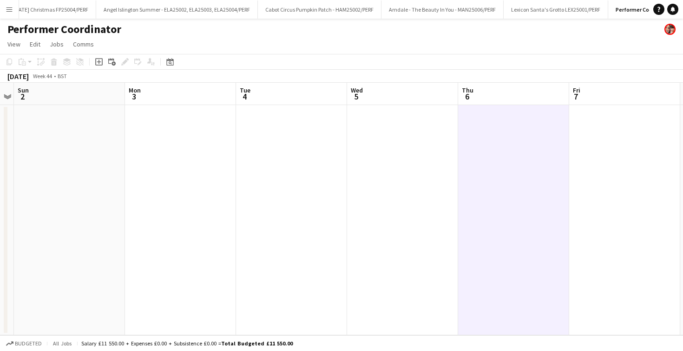
click at [92, 61] on div "Add job Add linked Job Edit Edit linked Job Applicants" at bounding box center [120, 61] width 71 height 11
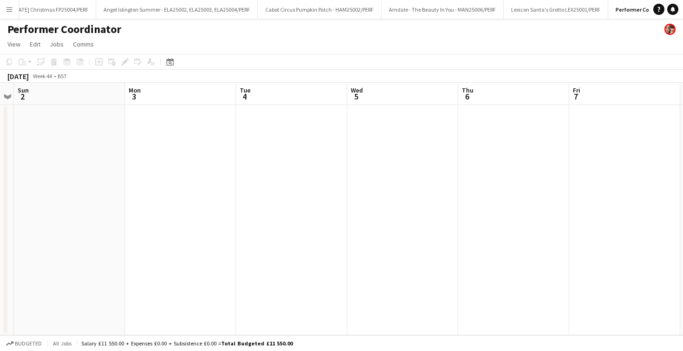
click at [98, 61] on div "Add job Add linked Job Edit Edit linked Job Applicants" at bounding box center [120, 61] width 71 height 11
click at [418, 150] on app-date-cell at bounding box center [402, 220] width 111 height 230
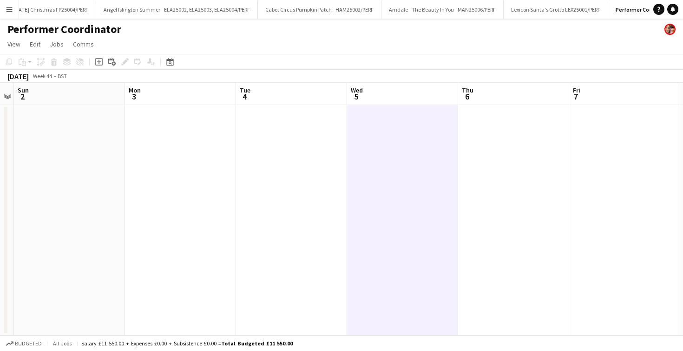
click at [523, 135] on app-date-cell at bounding box center [513, 220] width 111 height 230
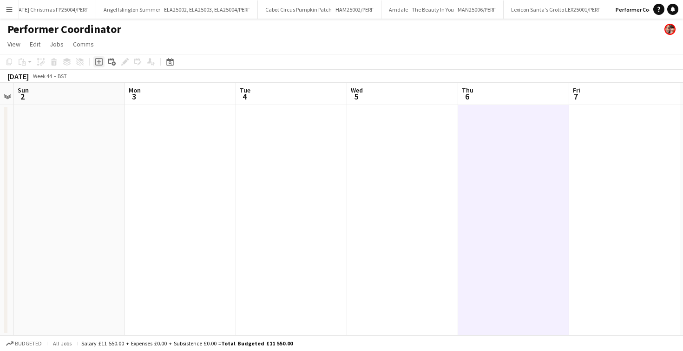
click at [97, 64] on icon "Add job" at bounding box center [98, 61] width 7 height 7
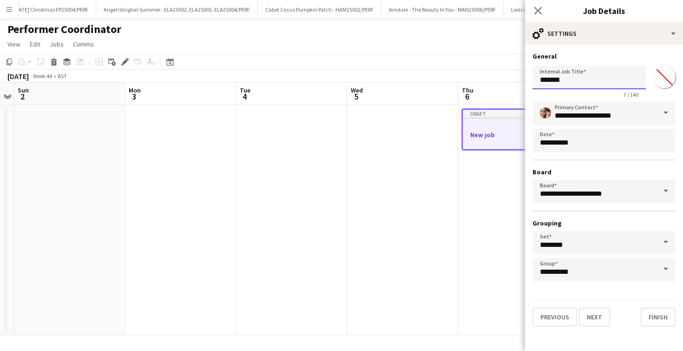
click at [583, 78] on input "*******" at bounding box center [588, 77] width 113 height 23
type input "**********"
click at [665, 314] on button "Finish" at bounding box center [658, 316] width 35 height 19
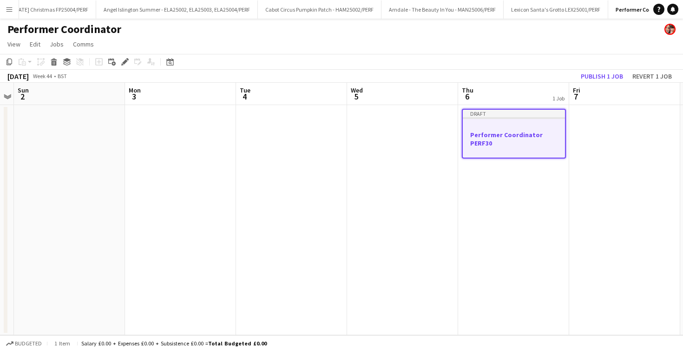
click at [371, 175] on app-date-cell at bounding box center [402, 220] width 111 height 230
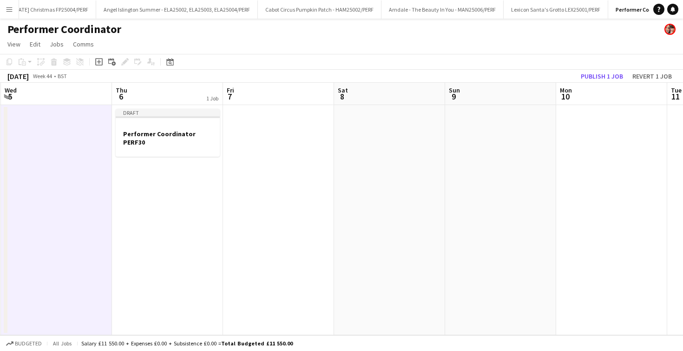
scroll to position [0, 456]
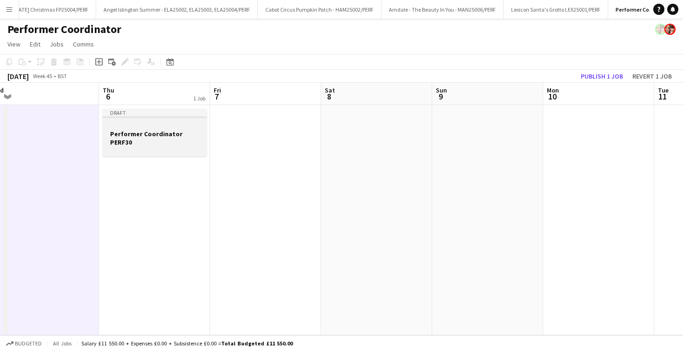
click at [173, 130] on h3 "Performer Coordinator PERF30" at bounding box center [155, 138] width 104 height 17
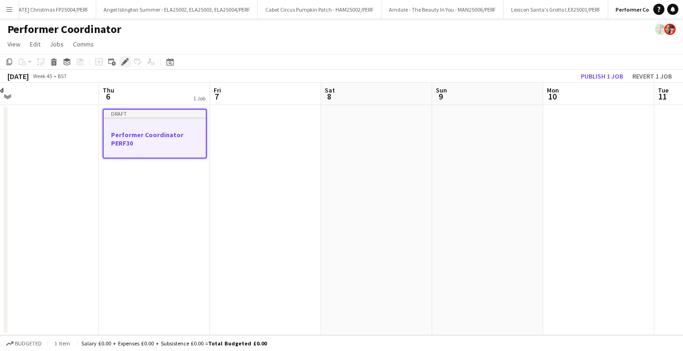
click at [125, 60] on icon at bounding box center [124, 61] width 5 height 5
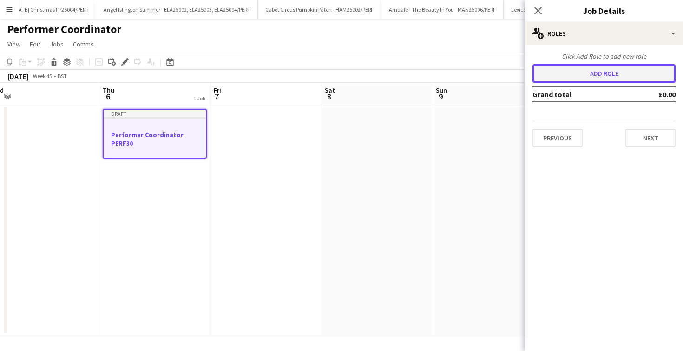
click at [581, 82] on button "Add role" at bounding box center [603, 73] width 143 height 19
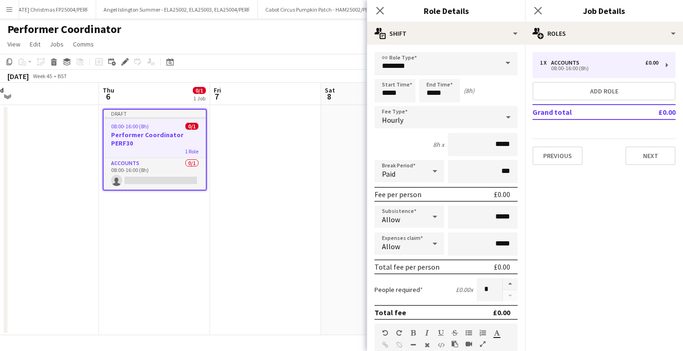
click at [506, 65] on span at bounding box center [508, 63] width 20 height 22
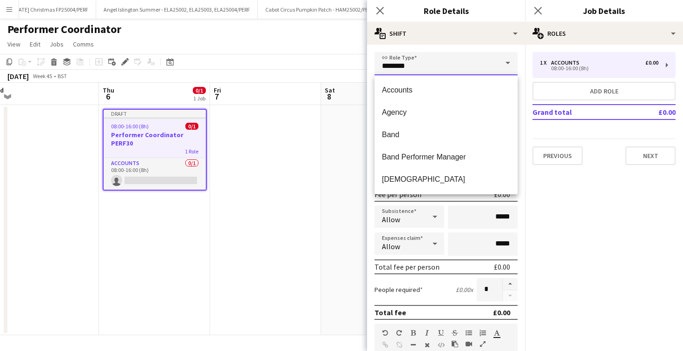
click at [463, 58] on input "********" at bounding box center [445, 63] width 143 height 23
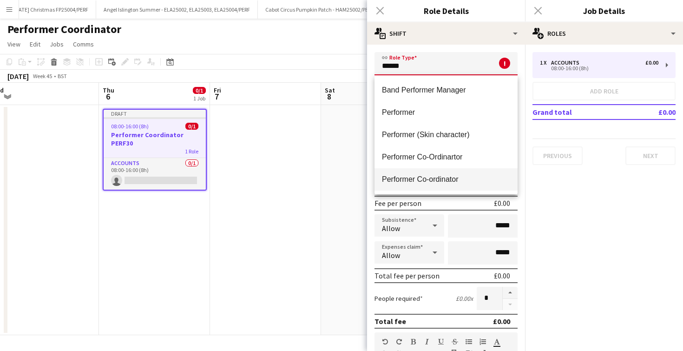
click at [434, 170] on mat-option "Performer Co-ordinator" at bounding box center [445, 179] width 143 height 22
type input "**********"
type input "******"
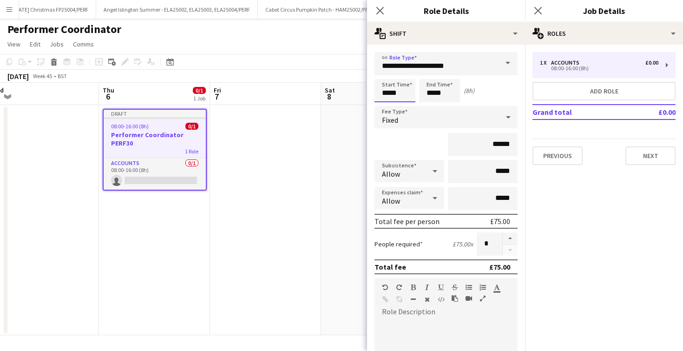
click at [388, 93] on input "*****" at bounding box center [394, 90] width 41 height 23
type input "*****"
click at [432, 92] on input "*****" at bounding box center [439, 90] width 41 height 23
type input "*****"
click at [496, 145] on input "******" at bounding box center [483, 144] width 70 height 23
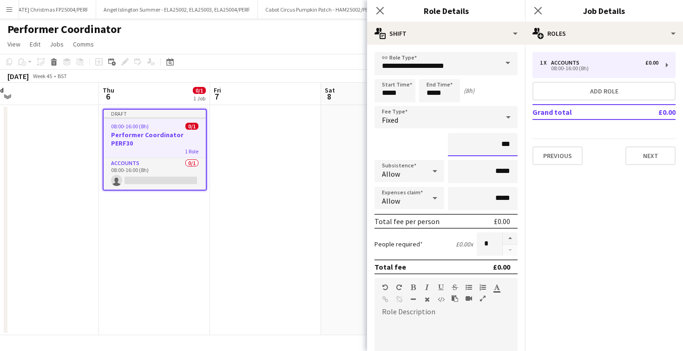
type input "**"
type input "****"
click at [402, 139] on div "****" at bounding box center [445, 144] width 143 height 23
click at [511, 237] on button "button" at bounding box center [510, 238] width 15 height 12
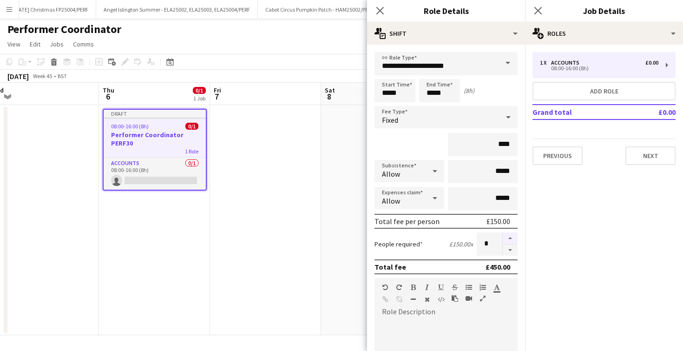
click at [511, 237] on button "button" at bounding box center [510, 238] width 15 height 12
click at [515, 239] on button "button" at bounding box center [510, 238] width 15 height 12
type input "*"
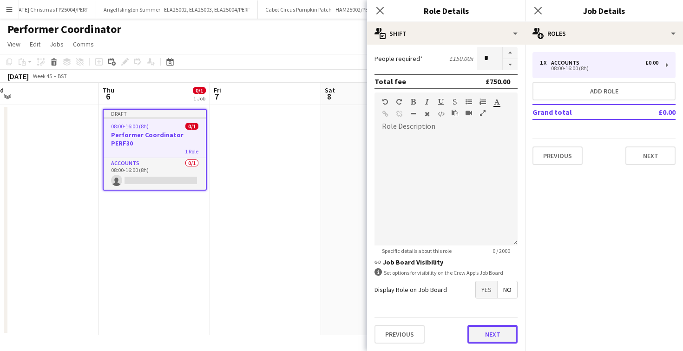
click at [497, 333] on button "Next" at bounding box center [492, 334] width 50 height 19
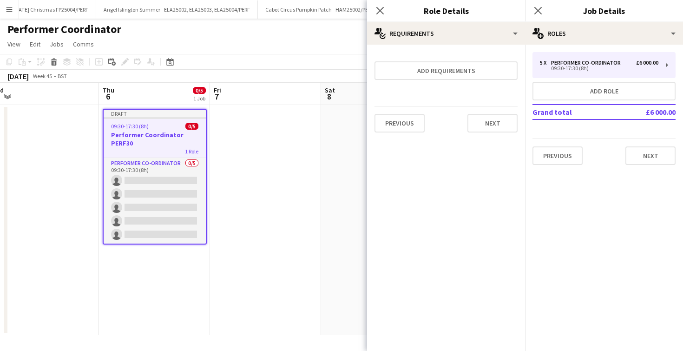
scroll to position [0, 0]
click at [381, 14] on icon "Close pop-in" at bounding box center [379, 10] width 9 height 9
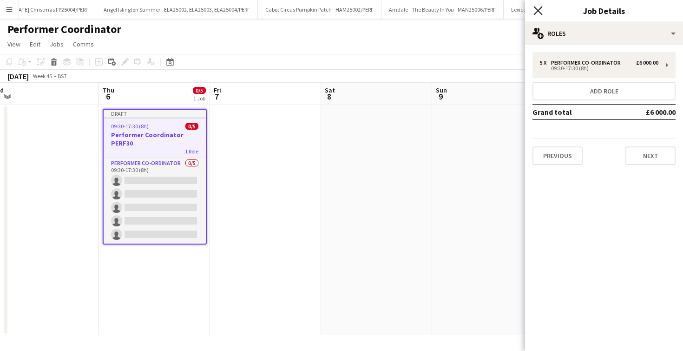
click at [540, 10] on icon "Close pop-in" at bounding box center [537, 10] width 9 height 9
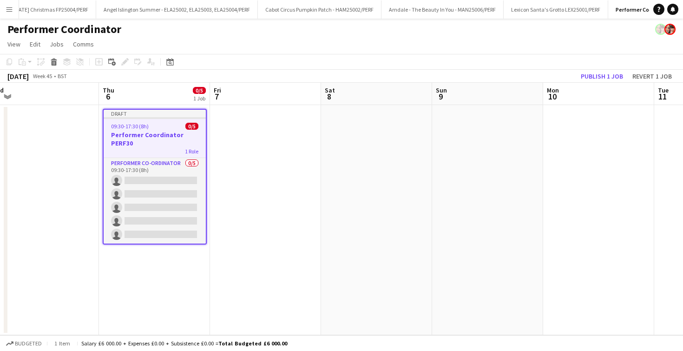
click at [494, 45] on app-page-menu "View Day view expanded Day view collapsed Month view Date picker Jump to today …" at bounding box center [341, 45] width 683 height 18
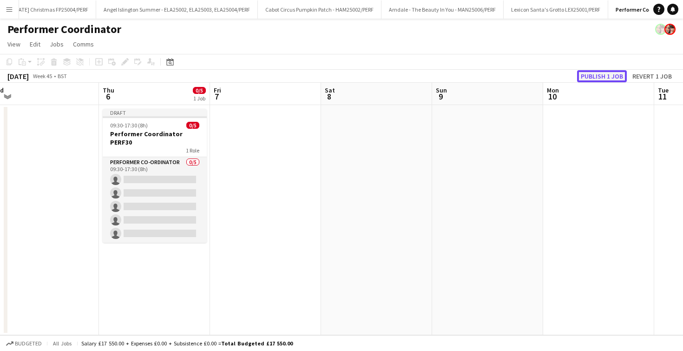
click at [606, 75] on button "Publish 1 job" at bounding box center [602, 76] width 50 height 12
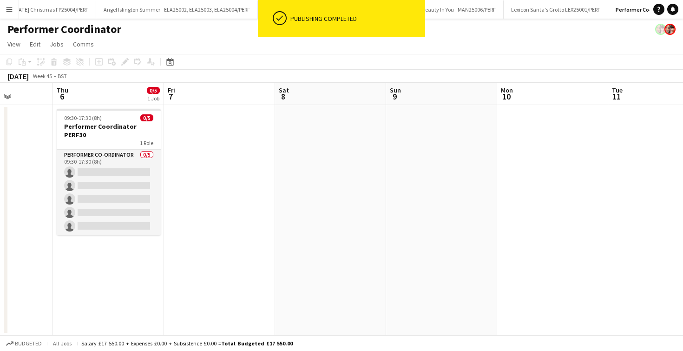
scroll to position [0, 281]
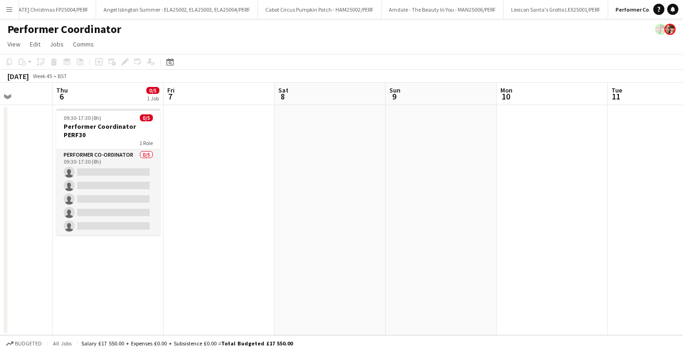
click at [236, 163] on app-date-cell at bounding box center [218, 220] width 111 height 230
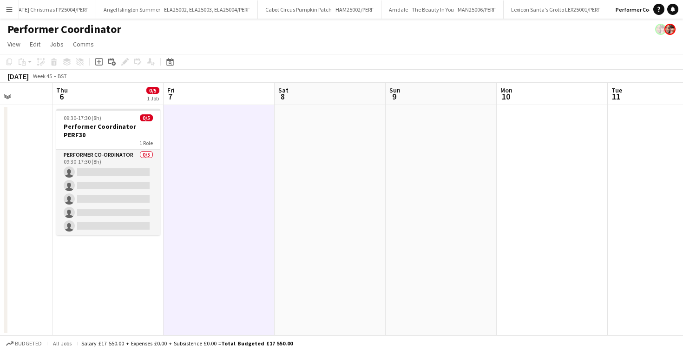
click at [266, 137] on app-date-cell at bounding box center [218, 220] width 111 height 230
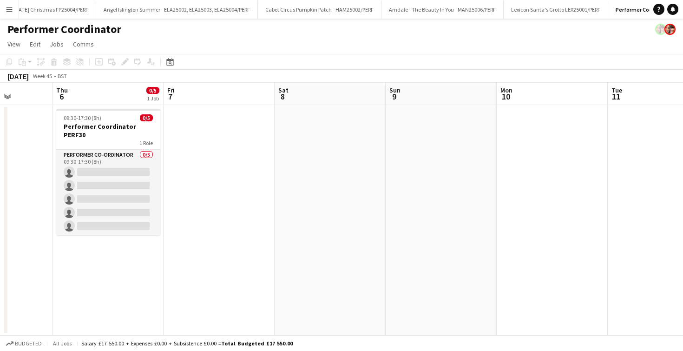
click at [305, 136] on app-date-cell at bounding box center [330, 220] width 111 height 230
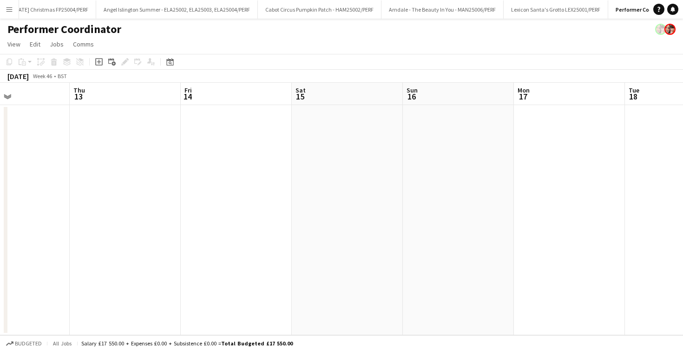
scroll to position [0, 375]
click at [350, 130] on app-date-cell at bounding box center [346, 220] width 111 height 230
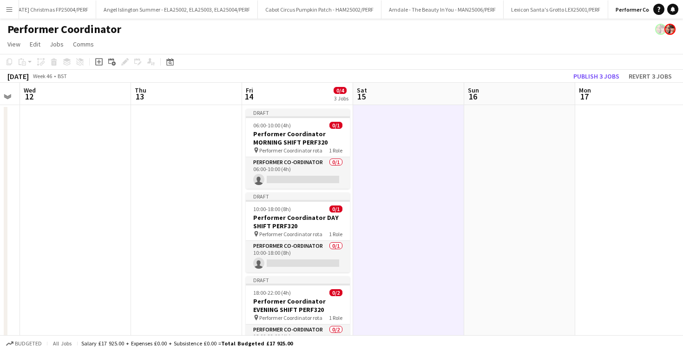
scroll to position [0, 363]
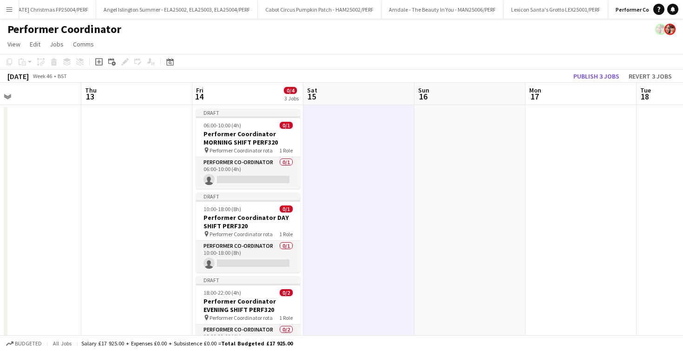
drag, startPoint x: 236, startPoint y: 135, endPoint x: 249, endPoint y: 140, distance: 13.8
click at [249, 140] on app-calendar-viewport "Sun 9 Mon 10 Tue 11 Wed 12 Thu 13 Fri 14 0/4 3 Jobs Sat 15 Sun 16 Mon 17 Tue 18…" at bounding box center [341, 236] width 683 height 307
click at [243, 138] on h3 "Performer Coordinator MORNING SHIFT PERF320" at bounding box center [248, 138] width 104 height 17
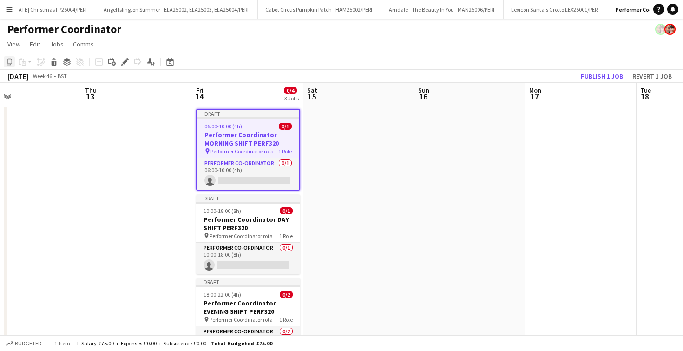
click at [13, 59] on div "Copy" at bounding box center [9, 61] width 11 height 11
click at [333, 118] on app-date-cell at bounding box center [358, 247] width 111 height 285
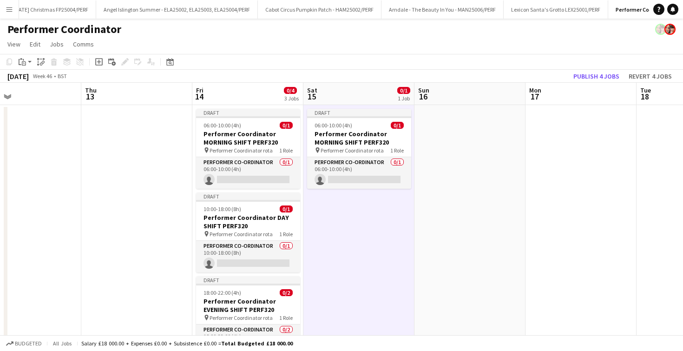
click at [461, 127] on app-date-cell at bounding box center [469, 247] width 111 height 285
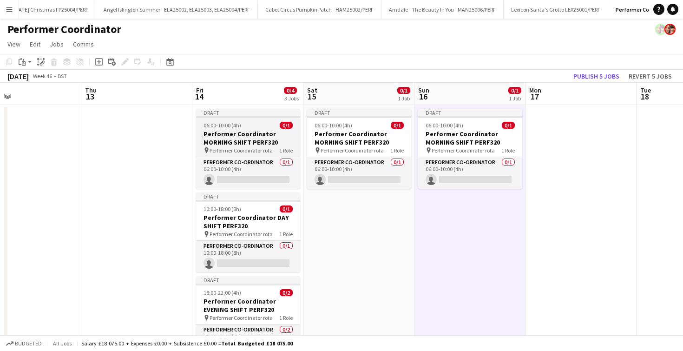
click at [271, 132] on h3 "Performer Coordinator MORNING SHIFT PERF320" at bounding box center [248, 138] width 104 height 17
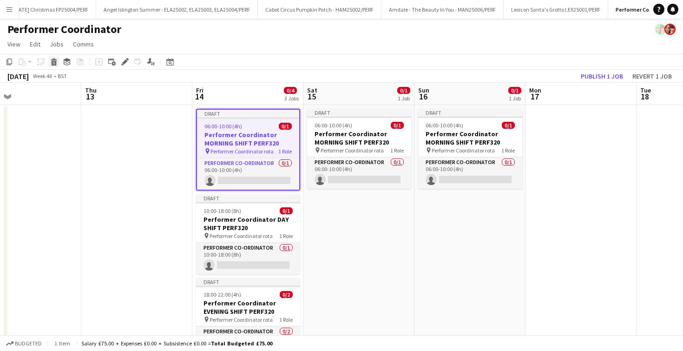
click at [54, 65] on icon at bounding box center [54, 63] width 5 height 5
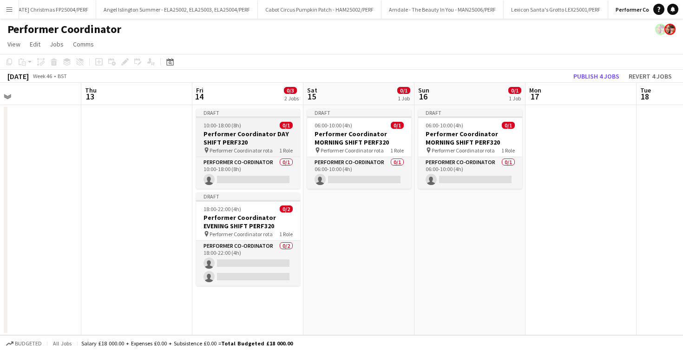
click at [244, 141] on h3 "Performer Coordinator DAY SHIFT PERF320" at bounding box center [248, 138] width 104 height 17
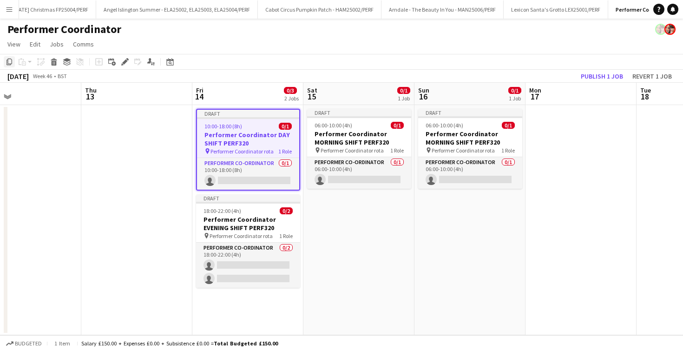
click at [10, 59] on icon at bounding box center [10, 62] width 6 height 7
click at [354, 226] on app-date-cell "Draft 06:00-10:00 (4h) 0/1 Performer Coordinator MORNING SHIFT PERF320 pin Perf…" at bounding box center [358, 220] width 111 height 230
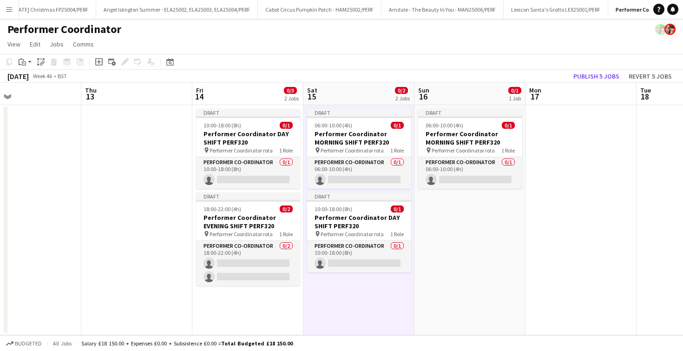
click at [463, 227] on app-date-cell "Draft 06:00-10:00 (4h) 0/1 Performer Coordinator MORNING SHIFT PERF320 pin Perf…" at bounding box center [469, 220] width 111 height 230
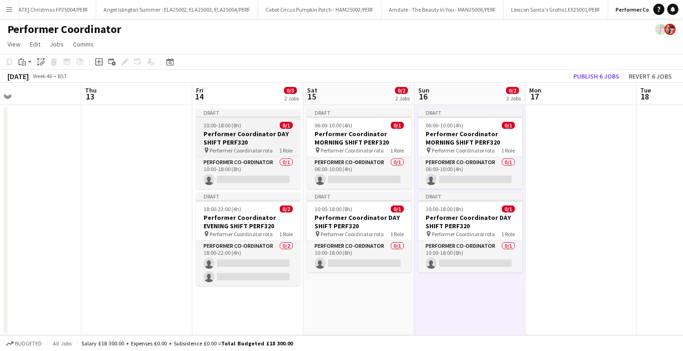
click at [254, 141] on h3 "Performer Coordinator DAY SHIFT PERF320" at bounding box center [248, 138] width 104 height 17
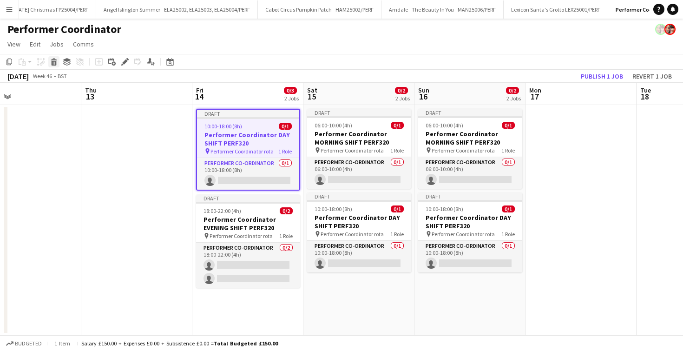
click at [49, 60] on div "Delete" at bounding box center [53, 61] width 11 height 11
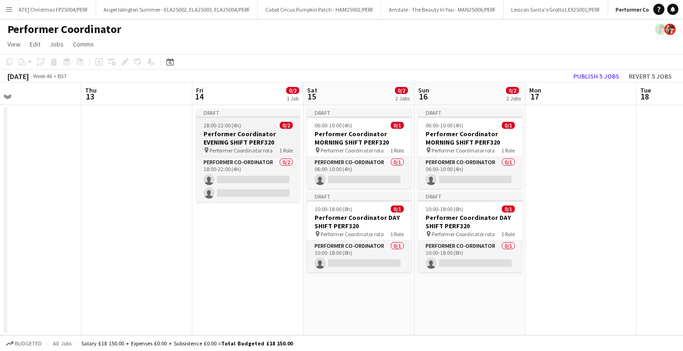
click at [232, 129] on app-job-card "Draft 18:00-22:00 (4h) 0/2 Performer Coordinator EVENING SHIFT PERF320 pin Perf…" at bounding box center [248, 155] width 104 height 93
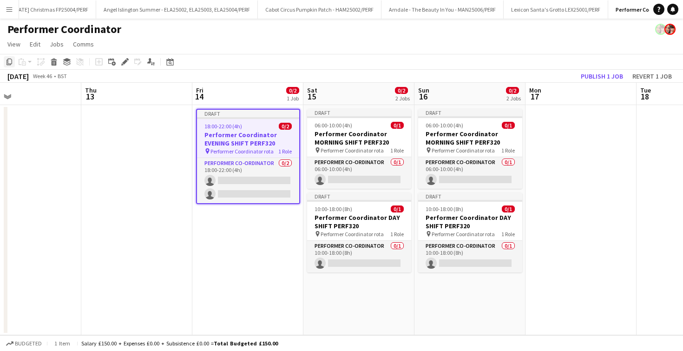
click at [8, 63] on icon "Copy" at bounding box center [9, 61] width 7 height 7
click at [362, 287] on app-date-cell "Draft 06:00-10:00 (4h) 0/1 Performer Coordinator MORNING SHIFT PERF320 pin Perf…" at bounding box center [358, 220] width 111 height 230
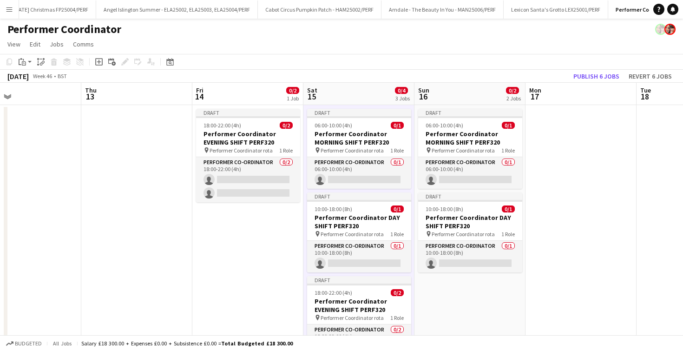
click at [468, 289] on app-date-cell "Draft 06:00-10:00 (4h) 0/1 Performer Coordinator MORNING SHIFT PERF320 pin Perf…" at bounding box center [469, 247] width 111 height 285
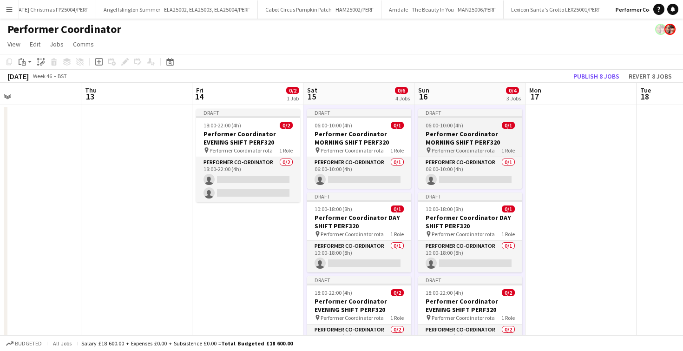
click at [460, 134] on h3 "Performer Coordinator MORNING SHIFT PERF320" at bounding box center [470, 138] width 104 height 17
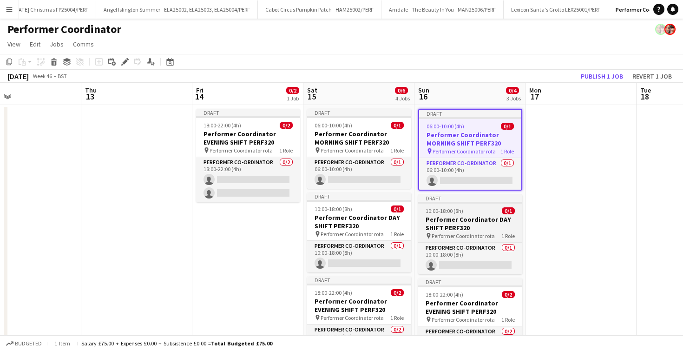
click at [464, 217] on h3 "Performer Coordinator DAY SHIFT PERF320" at bounding box center [470, 223] width 104 height 17
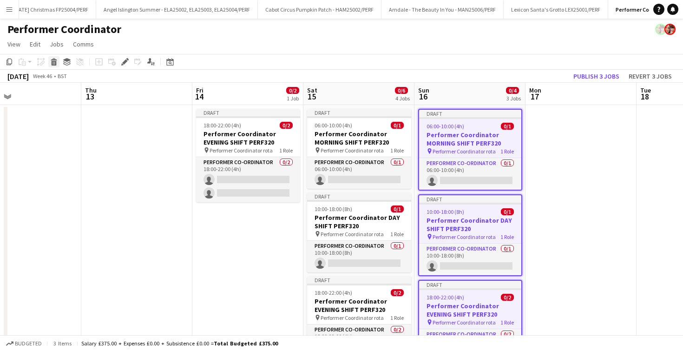
click at [55, 62] on icon at bounding box center [54, 63] width 5 height 5
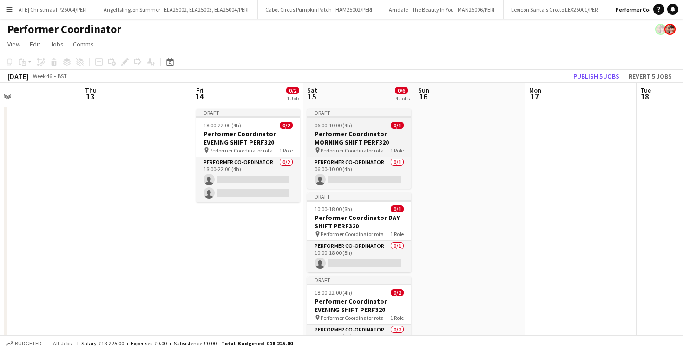
click at [356, 135] on h3 "Performer Coordinator MORNING SHIFT PERF320" at bounding box center [359, 138] width 104 height 17
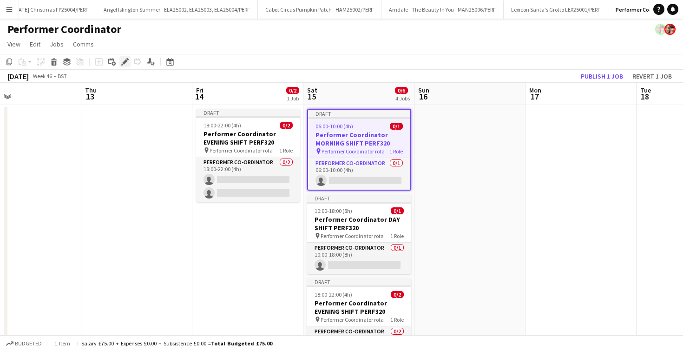
click at [127, 65] on div "Edit" at bounding box center [124, 61] width 11 height 11
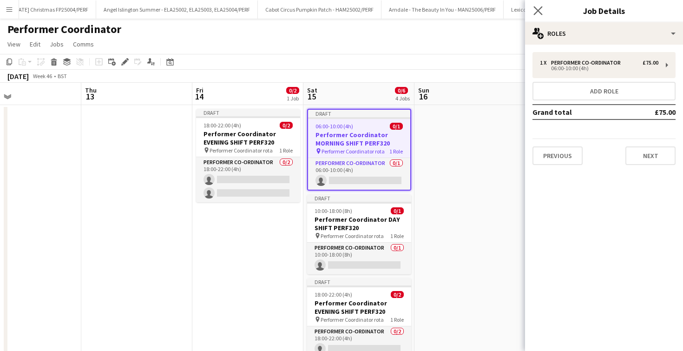
click at [539, 15] on app-icon "Close pop-in" at bounding box center [537, 10] width 13 height 13
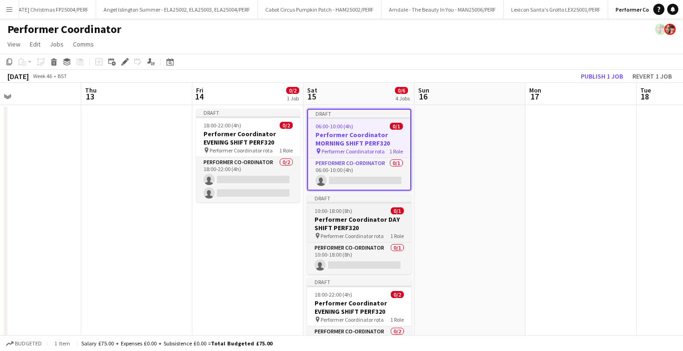
click at [363, 225] on h3 "Performer Coordinator DAY SHIFT PERF320" at bounding box center [359, 223] width 104 height 17
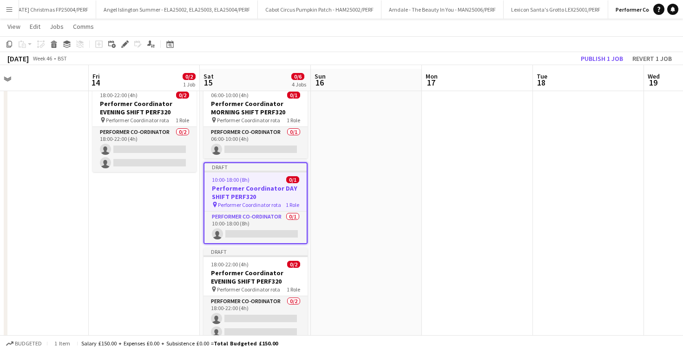
scroll to position [27, 0]
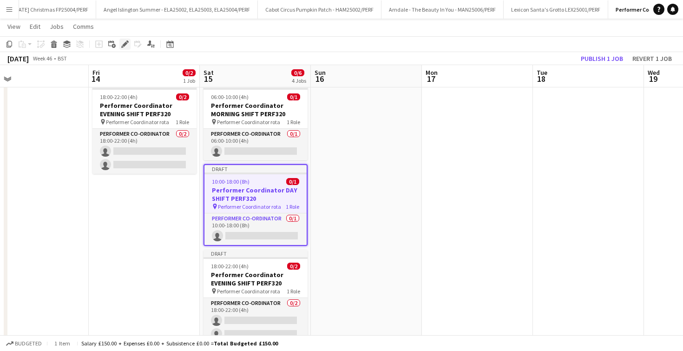
click at [126, 42] on icon at bounding box center [124, 44] width 5 height 5
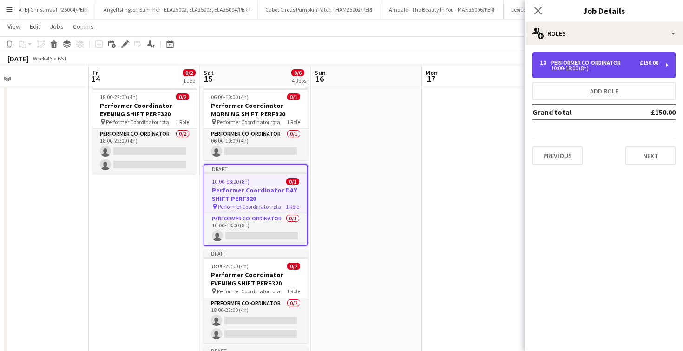
click at [607, 69] on div "10:00-18:00 (8h)" at bounding box center [599, 68] width 118 height 5
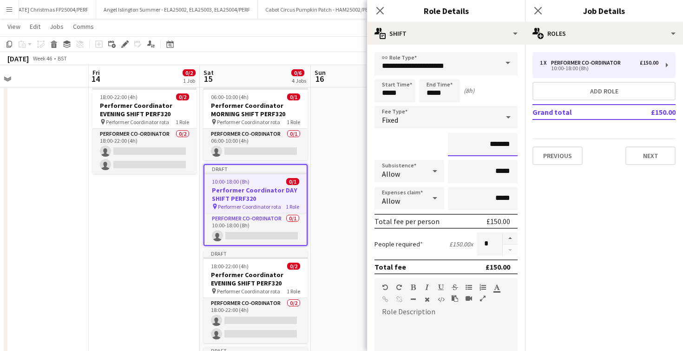
click at [500, 143] on input "*******" at bounding box center [483, 144] width 70 height 23
type input "**"
type input "******"
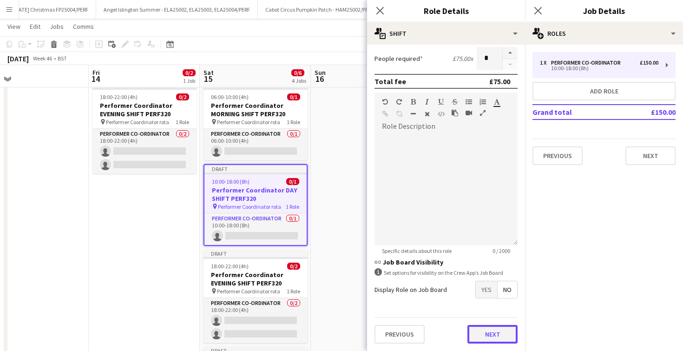
click at [483, 331] on button "Next" at bounding box center [492, 334] width 50 height 19
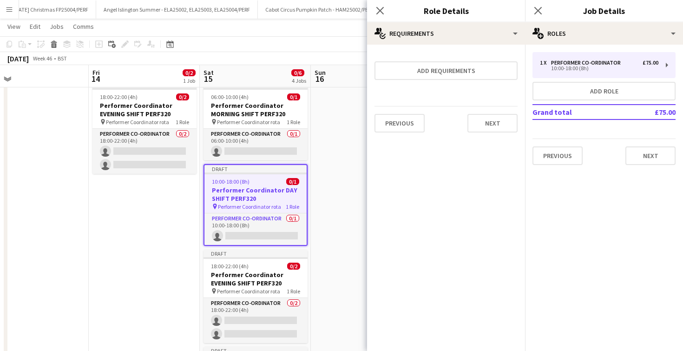
scroll to position [0, 0]
click at [382, 16] on div "Close pop-in" at bounding box center [380, 10] width 26 height 21
click at [380, 12] on icon at bounding box center [379, 10] width 9 height 9
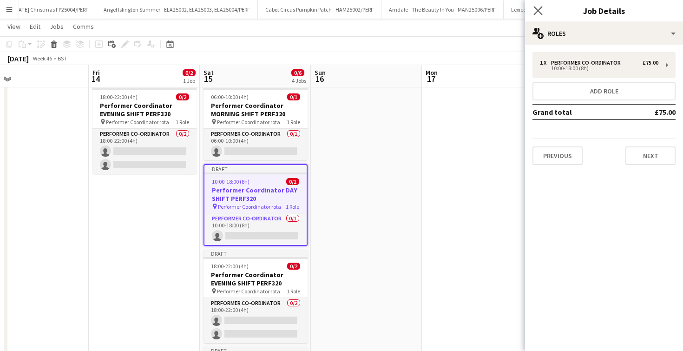
click at [542, 13] on app-icon "Close pop-in" at bounding box center [537, 10] width 13 height 13
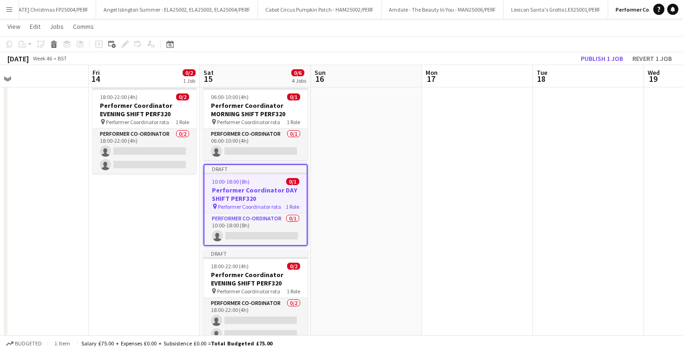
click at [386, 166] on app-date-cell at bounding box center [366, 268] width 111 height 383
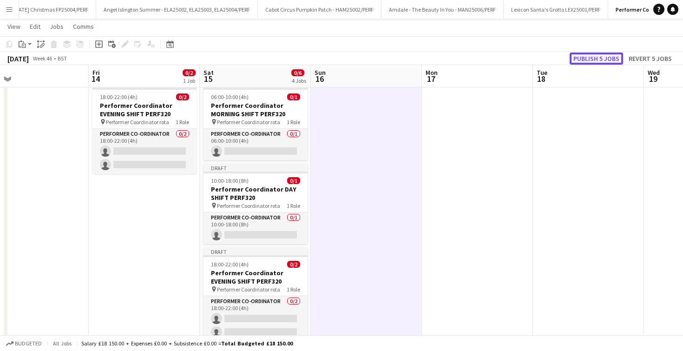
click at [608, 57] on button "Publish 5 jobs" at bounding box center [595, 58] width 53 height 12
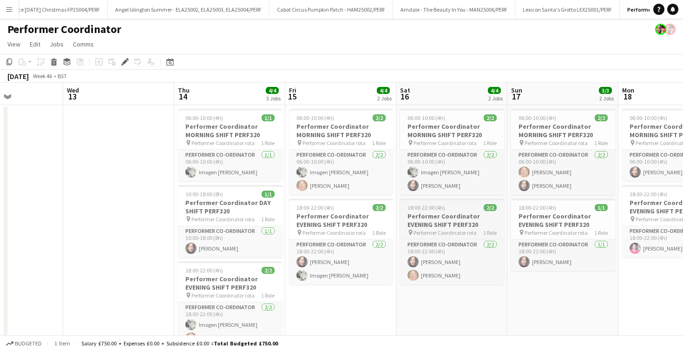
scroll to position [0, 259]
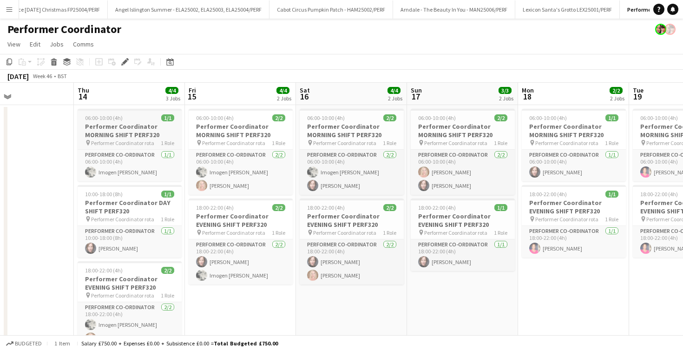
click at [145, 135] on h3 "Performer Coordinator MORNING SHIFT PERF320" at bounding box center [130, 130] width 104 height 17
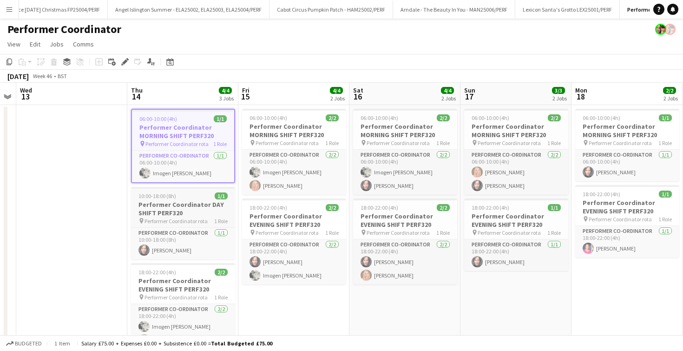
scroll to position [0, 324]
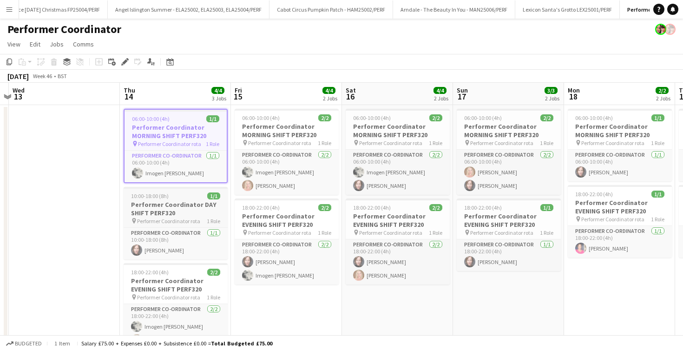
click at [189, 201] on h3 "Performer Coordinator DAY SHIFT PERF320" at bounding box center [176, 208] width 104 height 17
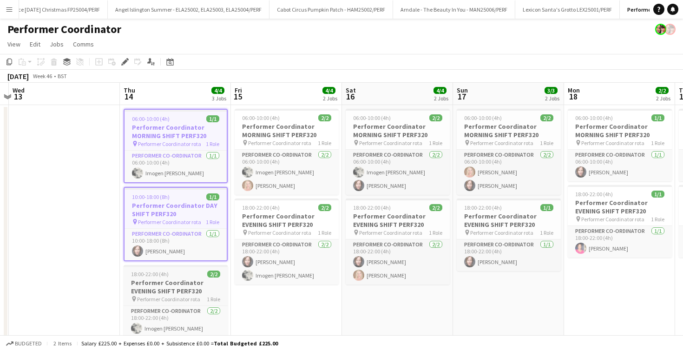
click at [173, 277] on app-job-card "18:00-22:00 (4h) 2/2 Performer Coordinator EVENING SHIFT PERF320 pin Performer …" at bounding box center [176, 308] width 104 height 86
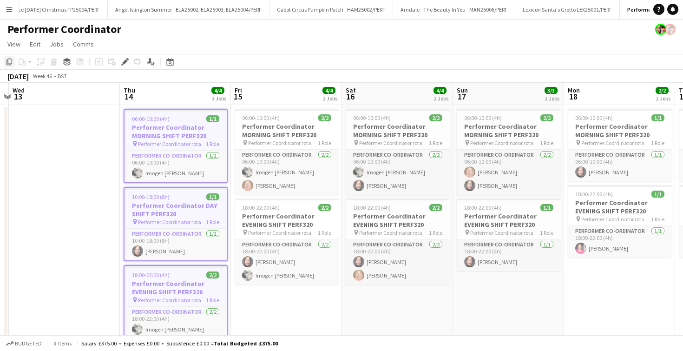
click at [10, 62] on icon "Copy" at bounding box center [9, 61] width 7 height 7
click at [171, 61] on icon "Date picker" at bounding box center [169, 61] width 7 height 7
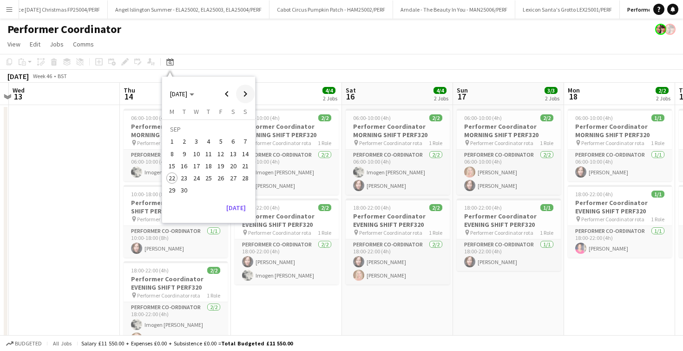
click at [245, 94] on span "Next month" at bounding box center [245, 94] width 19 height 19
click at [218, 154] on span "14" at bounding box center [220, 155] width 11 height 11
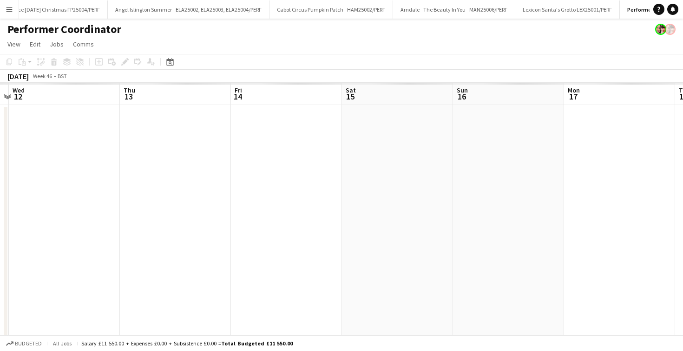
scroll to position [0, 320]
click at [281, 123] on app-date-cell at bounding box center [290, 236] width 111 height 263
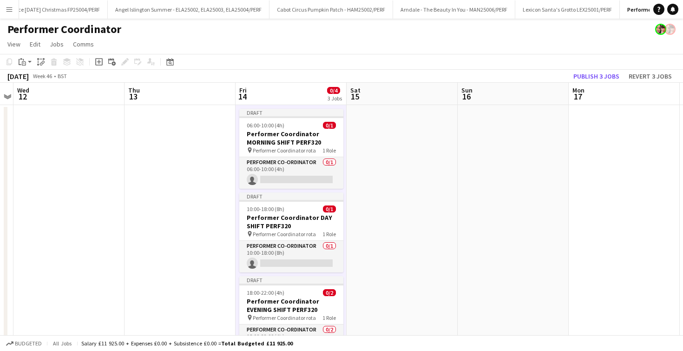
click at [412, 151] on app-date-cell at bounding box center [402, 247] width 111 height 285
